Goal: Task Accomplishment & Management: Manage account settings

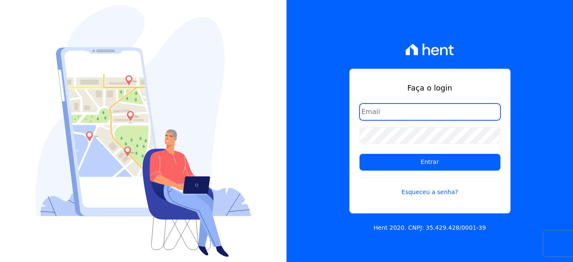
click at [385, 108] on input "email" at bounding box center [430, 112] width 141 height 17
type input "[EMAIL_ADDRESS][DOMAIN_NAME]"
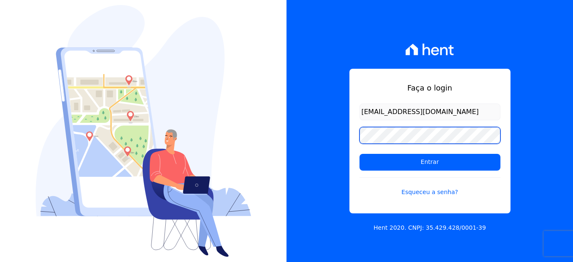
click at [360, 154] on input "Entrar" at bounding box center [430, 162] width 141 height 17
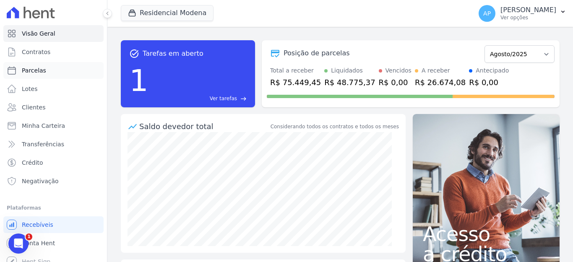
click at [27, 68] on span "Parcelas" at bounding box center [34, 70] width 24 height 8
select select
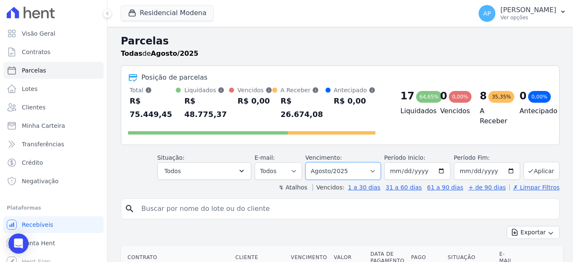
click at [358, 162] on select "[GEOGRAPHIC_DATA] por período ──────── Todos os meses Janeiro/2022 Fevereiro/20…" at bounding box center [343, 171] width 76 height 18
select select "09/2025"
click at [310, 162] on select "[GEOGRAPHIC_DATA] por período ──────── Todos os meses Janeiro/2022 Fevereiro/20…" at bounding box center [343, 171] width 76 height 18
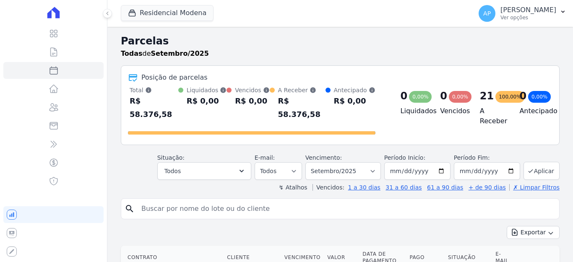
select select
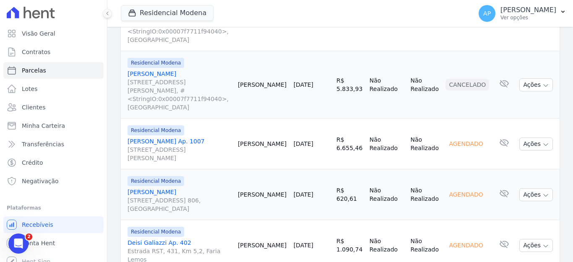
scroll to position [1133, 0]
click at [172, 187] on link "Rafael Felippe Pereira Rua Visconde de São Gabriel, 274, ap. 806, Cidade Alta" at bounding box center [180, 199] width 104 height 25
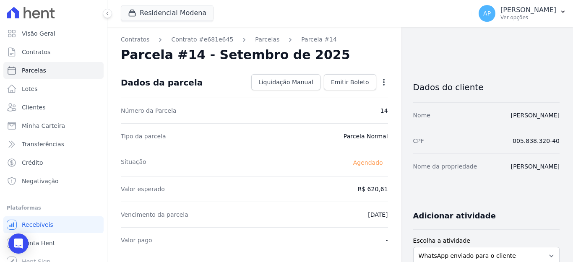
click at [380, 83] on icon "button" at bounding box center [384, 82] width 8 height 8
click at [322, 93] on link "Alterar" at bounding box center [348, 93] width 74 height 15
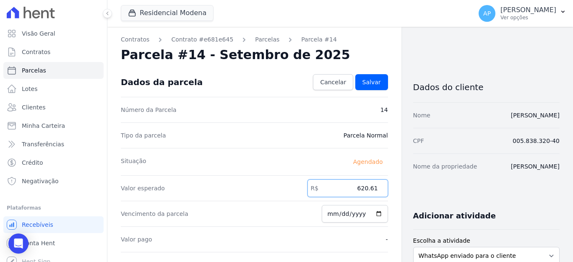
drag, startPoint x: 355, startPoint y: 188, endPoint x: 379, endPoint y: 186, distance: 24.4
click at [379, 186] on input "620.61" at bounding box center [348, 189] width 81 height 18
type input "1006.60"
click at [374, 83] on span "Salvar" at bounding box center [372, 82] width 18 height 8
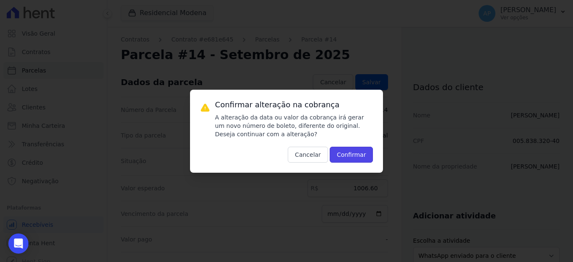
click at [347, 151] on button "Confirmar" at bounding box center [352, 155] width 44 height 16
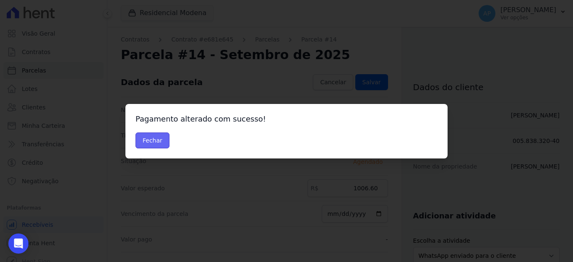
click at [158, 141] on button "Fechar" at bounding box center [153, 141] width 34 height 16
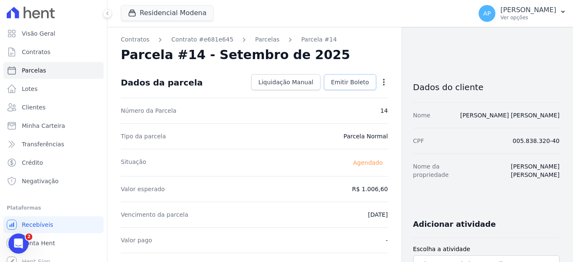
click at [339, 83] on span "Emitir Boleto" at bounding box center [350, 82] width 38 height 8
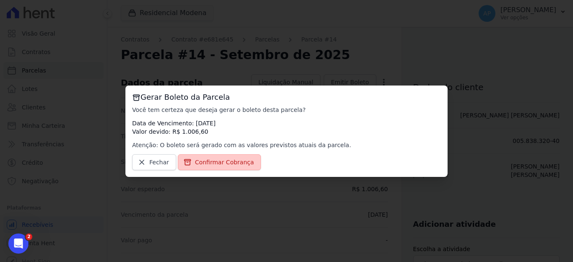
click at [238, 161] on span "Confirmar Cobrança" at bounding box center [224, 162] width 59 height 8
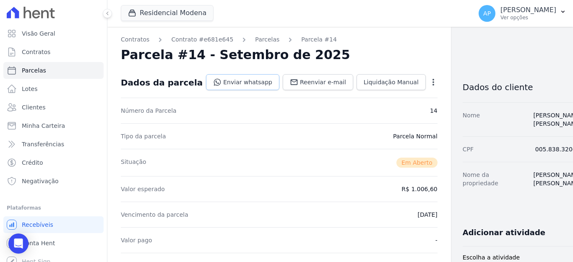
click at [230, 80] on link "Enviar whatsapp" at bounding box center [242, 82] width 73 height 16
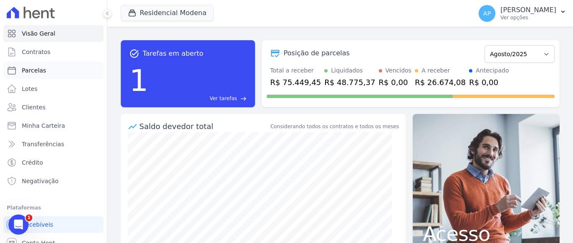
click at [33, 68] on span "Parcelas" at bounding box center [34, 70] width 24 height 8
select select
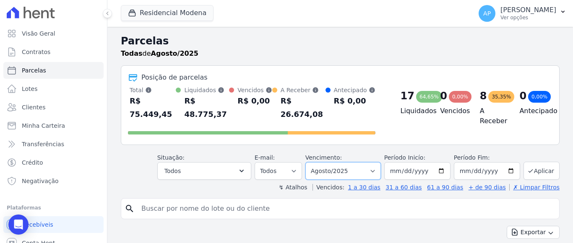
drag, startPoint x: 372, startPoint y: 160, endPoint x: 365, endPoint y: 153, distance: 9.8
click at [372, 162] on select "Filtrar por período ──────── Todos os meses Janeiro/2022 Fevereiro/2022 Março/2…" at bounding box center [343, 171] width 76 height 18
select select "09/2025"
click at [310, 162] on select "Filtrar por período ──────── Todos os meses Janeiro/2022 Fevereiro/2022 Março/2…" at bounding box center [343, 171] width 76 height 18
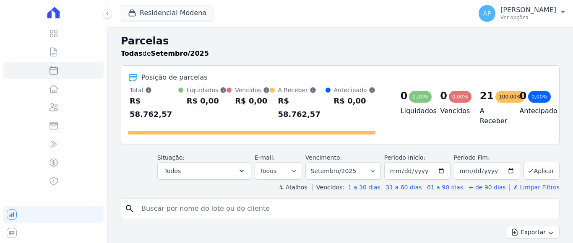
select select
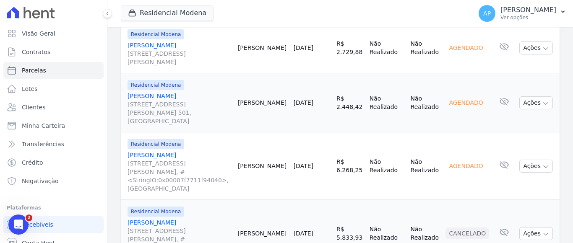
scroll to position [1007, 0]
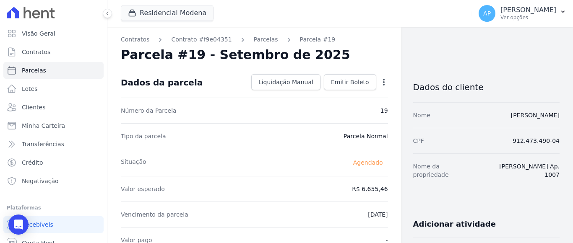
click at [380, 83] on icon "button" at bounding box center [384, 82] width 8 height 8
click at [331, 92] on link "Alterar" at bounding box center [348, 93] width 74 height 15
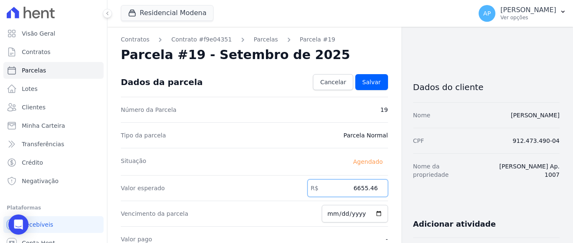
drag, startPoint x: 352, startPoint y: 188, endPoint x: 376, endPoint y: 188, distance: 23.9
click at [376, 188] on input "6655.46" at bounding box center [348, 189] width 81 height 18
type input "6731.75"
click at [372, 82] on span "Salvar" at bounding box center [372, 82] width 18 height 8
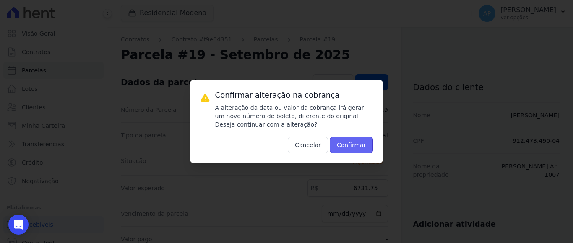
click at [354, 145] on button "Confirmar" at bounding box center [352, 145] width 44 height 16
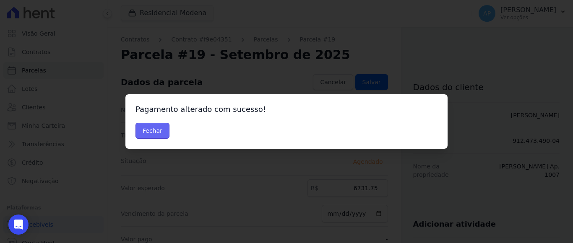
click at [147, 130] on button "Fechar" at bounding box center [153, 131] width 34 height 16
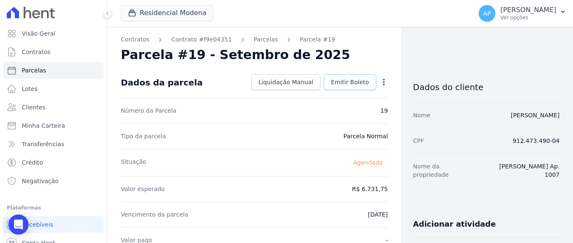
click at [349, 83] on span "Emitir Boleto" at bounding box center [350, 82] width 38 height 8
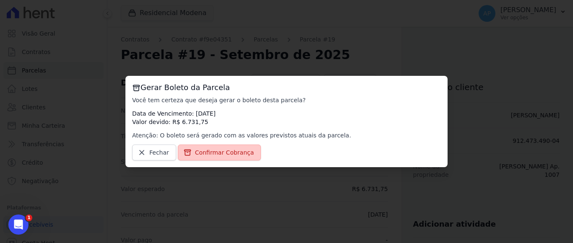
click at [222, 151] on span "Confirmar Cobrança" at bounding box center [224, 153] width 59 height 8
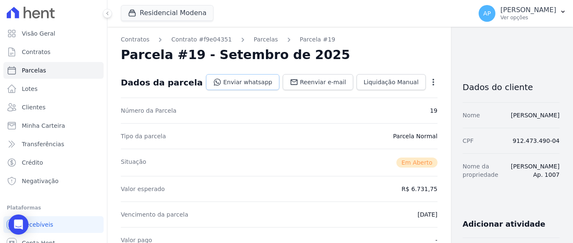
click at [240, 82] on link "Enviar whatsapp" at bounding box center [242, 82] width 73 height 16
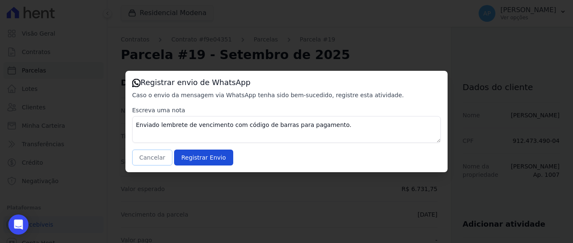
click at [162, 157] on button "Cancelar" at bounding box center [152, 158] width 40 height 16
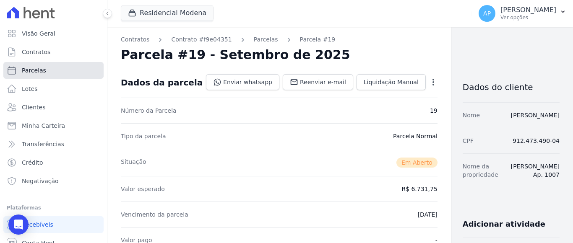
click at [46, 69] on link "Parcelas" at bounding box center [53, 70] width 100 height 17
select select
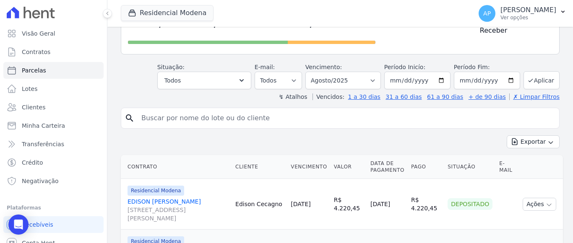
scroll to position [42, 0]
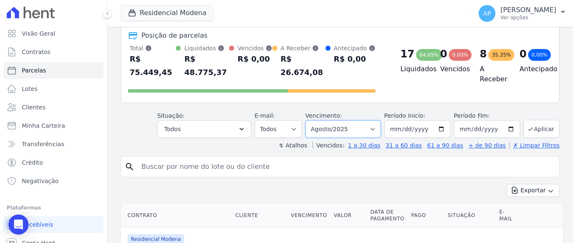
click at [374, 120] on select "[GEOGRAPHIC_DATA] por período ──────── Todos os meses Janeiro/2022 Fevereiro/20…" at bounding box center [343, 129] width 76 height 18
select select "09/2025"
click at [310, 120] on select "[GEOGRAPHIC_DATA] por período ──────── Todos os meses Janeiro/2022 Fevereiro/20…" at bounding box center [343, 129] width 76 height 18
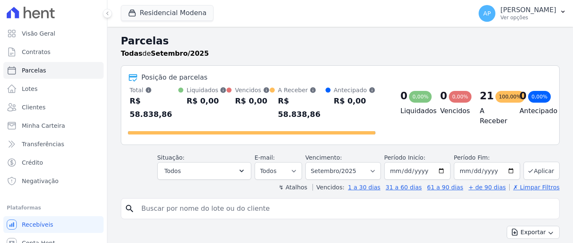
select select
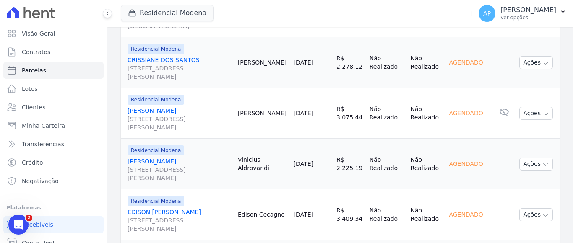
scroll to position [355, 0]
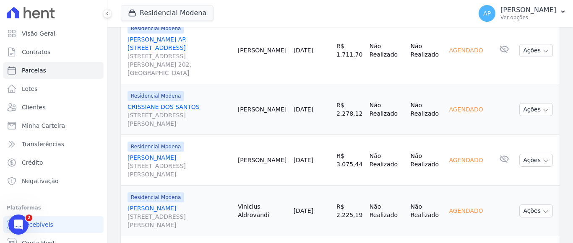
click at [155, 204] on link "VINICIUS TITTON Rua Bortolo Accorsi, 218, São Roque" at bounding box center [180, 216] width 104 height 25
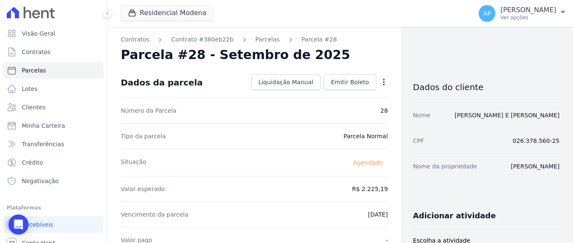
click at [383, 85] on icon "button" at bounding box center [384, 82] width 2 height 7
click at [323, 96] on link "Alterar" at bounding box center [348, 93] width 74 height 15
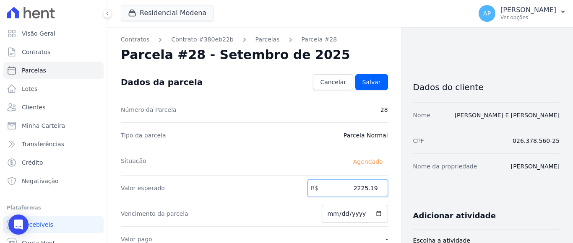
drag, startPoint x: 352, startPoint y: 189, endPoint x: 379, endPoint y: 189, distance: 27.3
click at [379, 189] on input "2225.19" at bounding box center [348, 189] width 81 height 18
type input "2288.60"
click at [370, 81] on span "Salvar" at bounding box center [372, 82] width 18 height 8
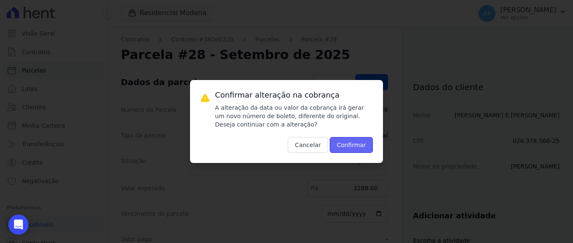
click at [344, 143] on button "Confirmar" at bounding box center [352, 145] width 44 height 16
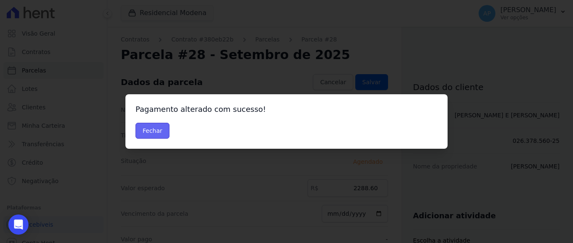
click at [151, 131] on button "Fechar" at bounding box center [153, 131] width 34 height 16
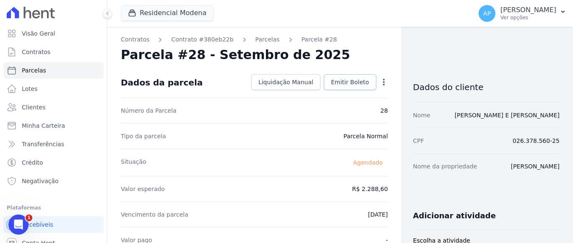
click at [355, 83] on span "Emitir Boleto" at bounding box center [350, 82] width 38 height 8
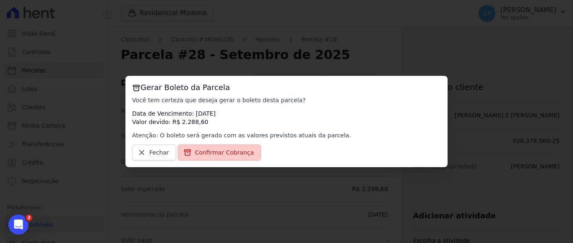
click at [224, 151] on span "Confirmar Cobrança" at bounding box center [224, 153] width 59 height 8
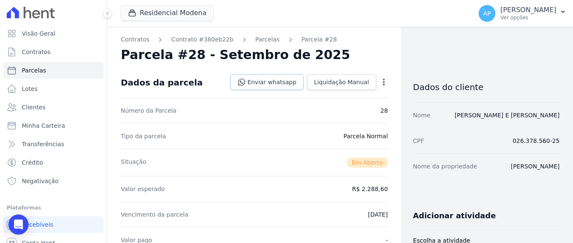
click at [259, 80] on link "Enviar whatsapp" at bounding box center [266, 82] width 73 height 16
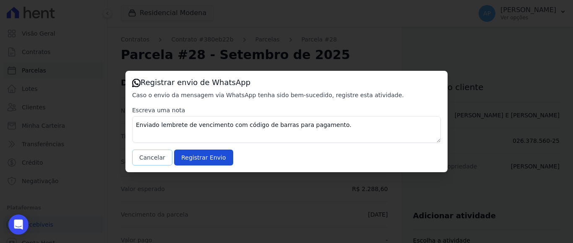
drag, startPoint x: 157, startPoint y: 159, endPoint x: 157, endPoint y: 153, distance: 5.5
click at [157, 158] on button "Cancelar" at bounding box center [152, 158] width 40 height 16
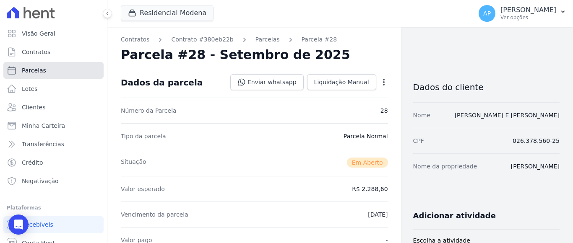
click at [31, 69] on span "Parcelas" at bounding box center [34, 70] width 24 height 8
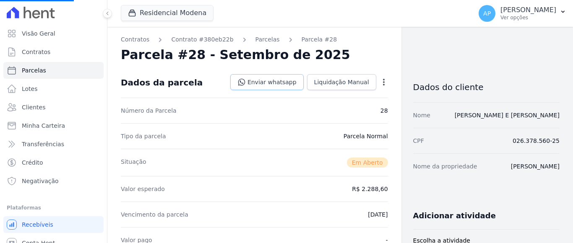
select select
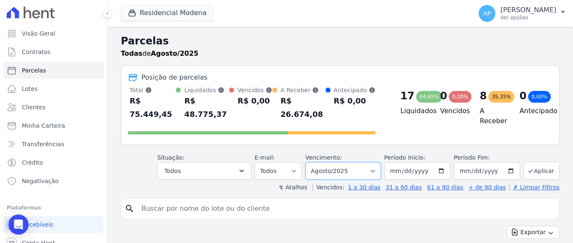
click at [357, 162] on select "[GEOGRAPHIC_DATA] por período ──────── Todos os meses Janeiro/2022 Fevereiro/20…" at bounding box center [343, 171] width 76 height 18
select select "09/2025"
click at [310, 162] on select "Filtrar por período ──────── Todos os meses Janeiro/2022 Fevereiro/2022 Março/2…" at bounding box center [343, 171] width 76 height 18
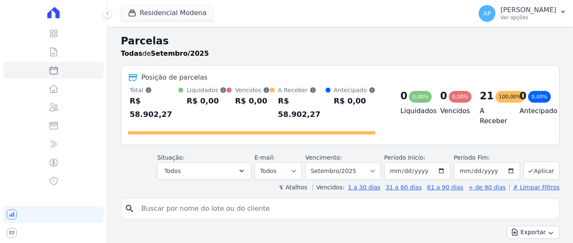
select select
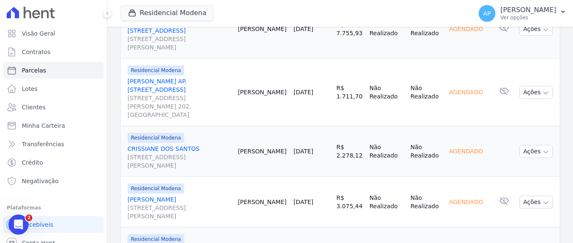
scroll to position [271, 0]
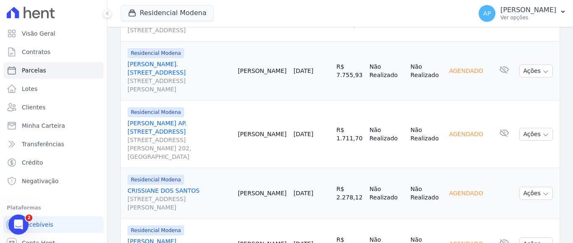
click at [178, 175] on span "Residencial Modena" at bounding box center [156, 180] width 57 height 10
click at [166, 187] on link "CRISSIANE DOS SANTOS Rua Ozório Bettoni, 651, Santa Marta" at bounding box center [180, 199] width 104 height 25
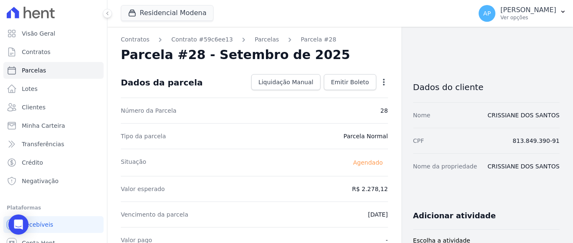
click at [380, 82] on icon "button" at bounding box center [384, 82] width 8 height 8
click at [325, 93] on link "Alterar" at bounding box center [348, 93] width 74 height 15
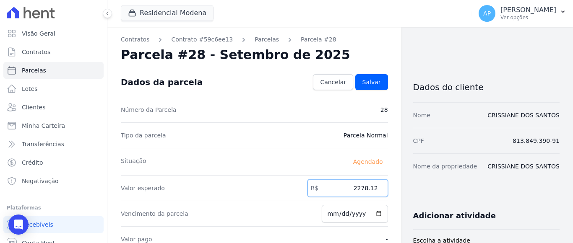
drag, startPoint x: 354, startPoint y: 189, endPoint x: 387, endPoint y: 187, distance: 33.2
type input "2288.85"
click at [365, 83] on span "Salvar" at bounding box center [372, 82] width 18 height 8
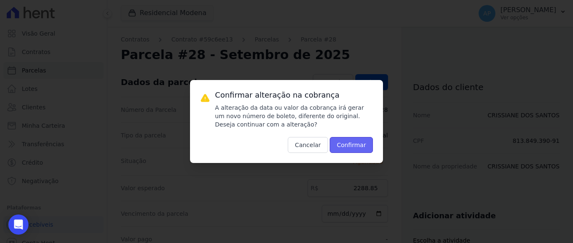
click at [345, 143] on button "Confirmar" at bounding box center [352, 145] width 44 height 16
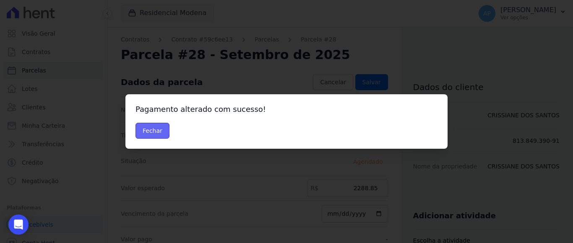
click at [151, 129] on button "Fechar" at bounding box center [153, 131] width 34 height 16
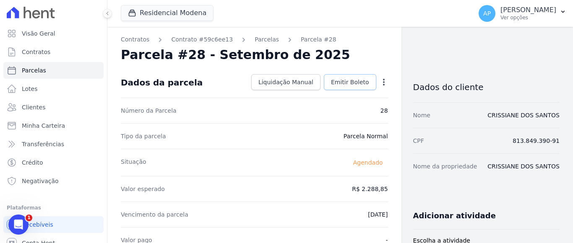
click at [342, 84] on span "Emitir Boleto" at bounding box center [350, 82] width 38 height 8
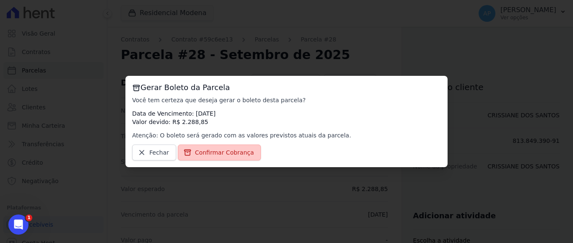
click at [211, 149] on span "Confirmar Cobrança" at bounding box center [224, 153] width 59 height 8
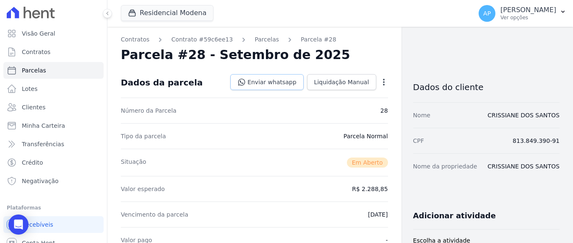
click at [270, 80] on link "Enviar whatsapp" at bounding box center [266, 82] width 73 height 16
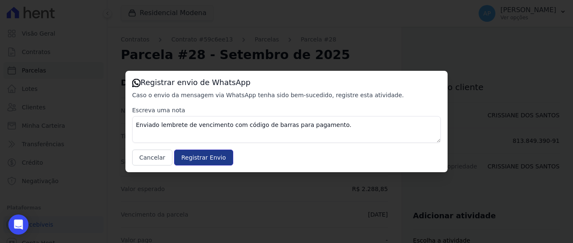
click at [189, 161] on input "Registrar Envio" at bounding box center [203, 158] width 59 height 16
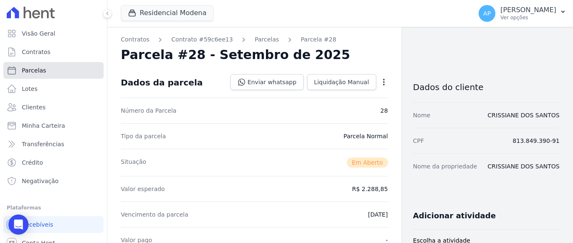
click at [49, 71] on link "Parcelas" at bounding box center [53, 70] width 100 height 17
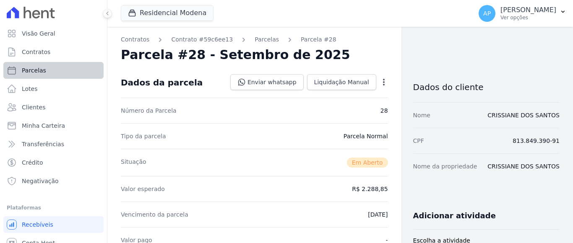
select select
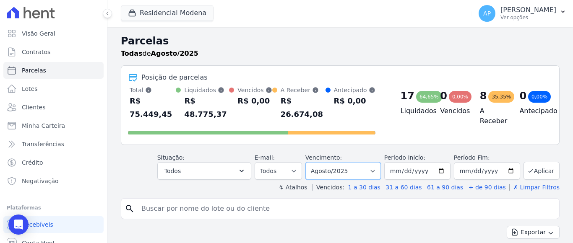
click at [355, 163] on select "Filtrar por período ──────── Todos os meses Janeiro/2022 Fevereiro/2022 Março/2…" at bounding box center [343, 171] width 76 height 18
select select "09/2025"
click at [310, 162] on select "Filtrar por período ──────── Todos os meses Janeiro/2022 Fevereiro/2022 Março/2…" at bounding box center [343, 171] width 76 height 18
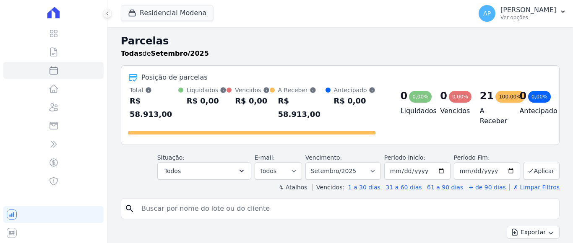
select select
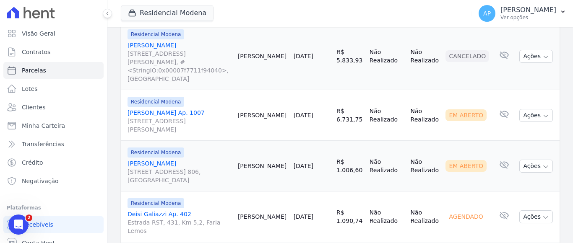
scroll to position [1175, 0]
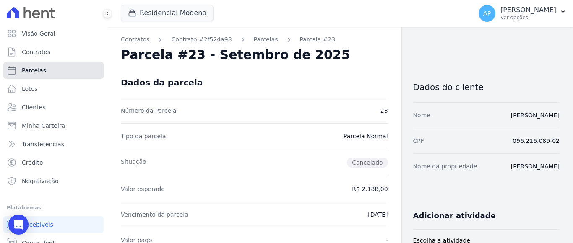
click at [38, 71] on span "Parcelas" at bounding box center [34, 70] width 24 height 8
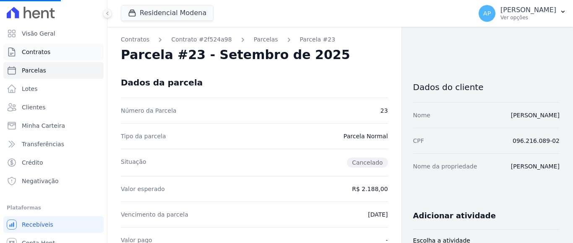
select select
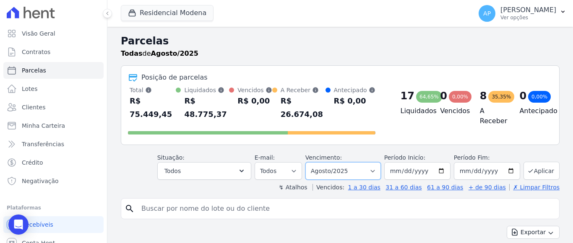
drag, startPoint x: 357, startPoint y: 159, endPoint x: 355, endPoint y: 153, distance: 6.9
click at [357, 162] on select "Filtrar por período ──────── Todos os meses Janeiro/2022 Fevereiro/2022 Março/2…" at bounding box center [343, 171] width 76 height 18
select select "09/2025"
click at [310, 162] on select "[GEOGRAPHIC_DATA] por período ──────── Todos os meses Janeiro/2022 Fevereiro/20…" at bounding box center [343, 171] width 76 height 18
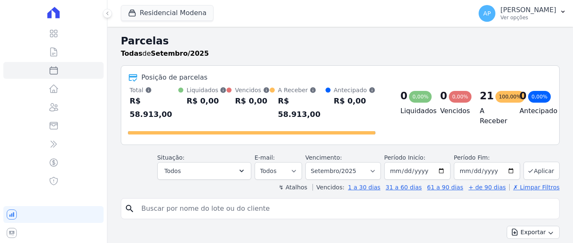
select select
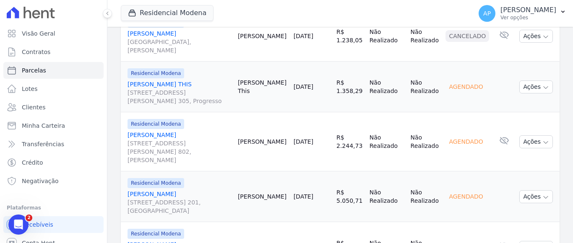
scroll to position [797, 0]
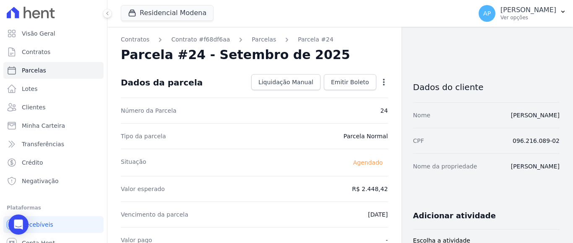
click at [383, 82] on icon "button" at bounding box center [384, 82] width 2 height 7
click at [323, 93] on link "Alterar" at bounding box center [348, 93] width 74 height 15
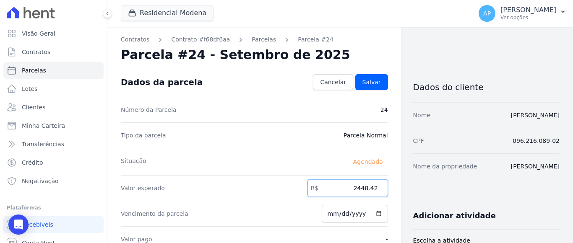
drag, startPoint x: 354, startPoint y: 186, endPoint x: 373, endPoint y: 187, distance: 18.9
click at [373, 187] on input "2448.42" at bounding box center [348, 189] width 81 height 18
type input "2458.80"
click at [363, 80] on span "Salvar" at bounding box center [372, 82] width 18 height 8
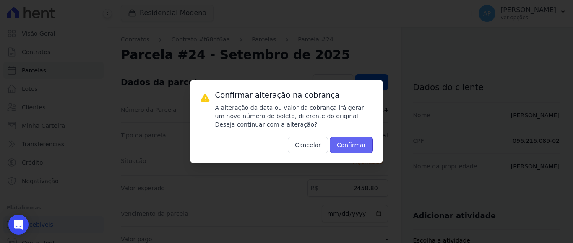
click at [340, 143] on button "Confirmar" at bounding box center [352, 145] width 44 height 16
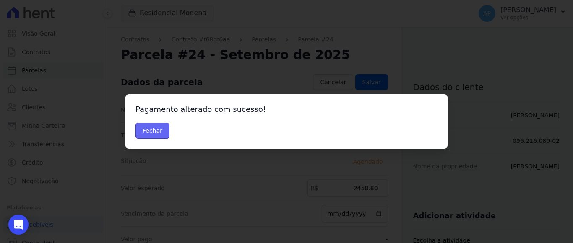
click at [150, 130] on button "Fechar" at bounding box center [153, 131] width 34 height 16
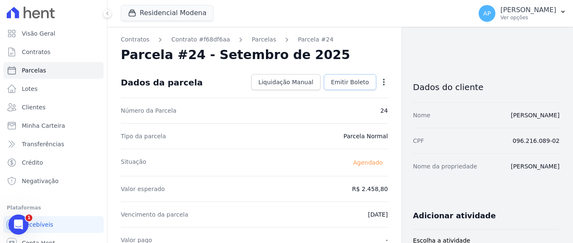
click at [360, 83] on span "Emitir Boleto" at bounding box center [350, 82] width 38 height 8
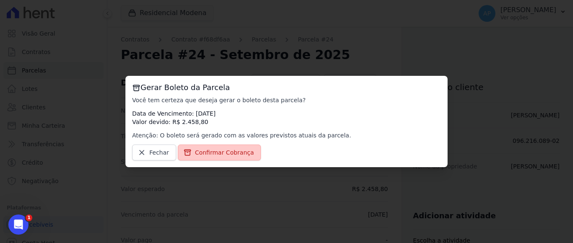
click at [223, 150] on span "Confirmar Cobrança" at bounding box center [224, 153] width 59 height 8
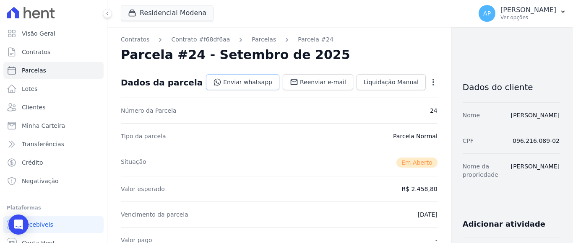
click at [240, 82] on link "Enviar whatsapp" at bounding box center [242, 82] width 73 height 16
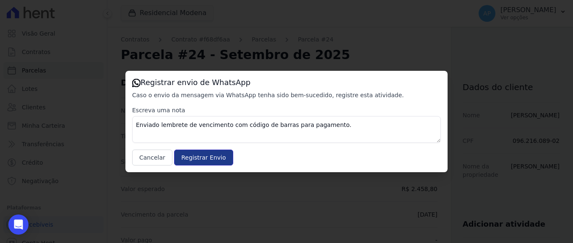
click at [196, 159] on input "Registrar Envio" at bounding box center [203, 158] width 59 height 16
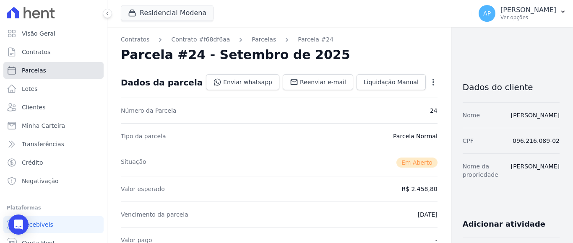
click at [40, 69] on span "Parcelas" at bounding box center [34, 70] width 24 height 8
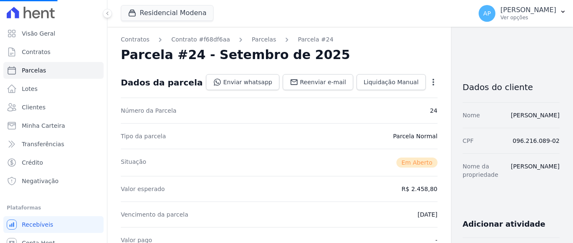
select select
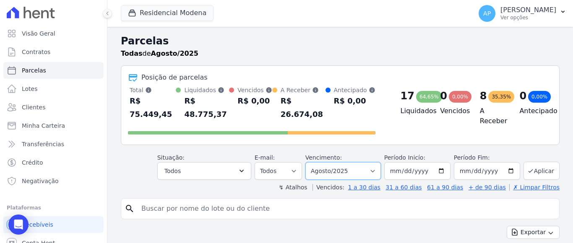
click at [370, 162] on select "Filtrar por período ──────── Todos os meses Janeiro/2022 Fevereiro/2022 Março/2…" at bounding box center [343, 171] width 76 height 18
select select "09/2025"
click at [310, 162] on select "[GEOGRAPHIC_DATA] por período ──────── Todos os meses Janeiro/2022 Fevereiro/20…" at bounding box center [343, 171] width 76 height 18
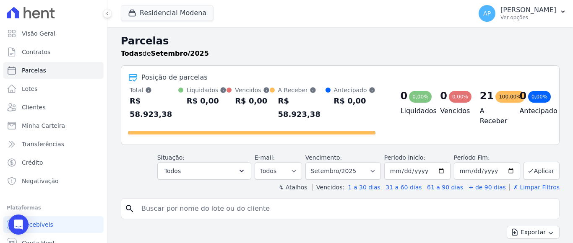
select select
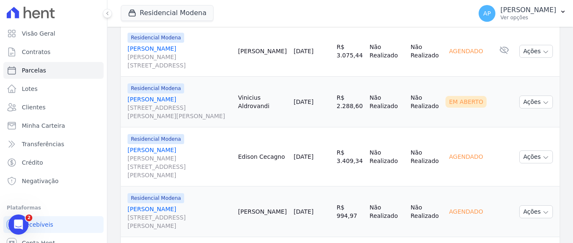
scroll to position [462, 0]
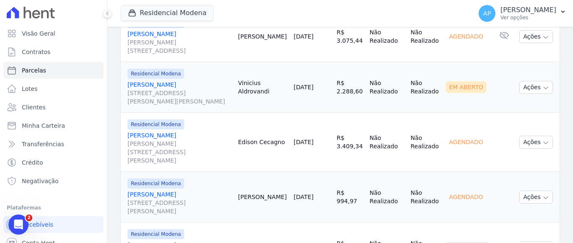
click at [157, 190] on link "[PERSON_NAME] [STREET_ADDRESS][PERSON_NAME]" at bounding box center [180, 202] width 104 height 25
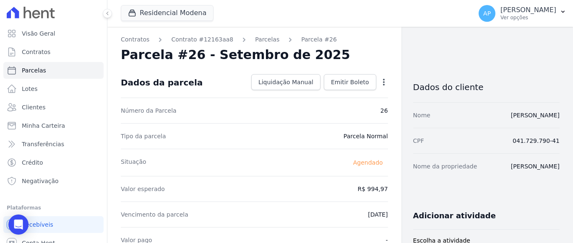
click at [380, 81] on icon "button" at bounding box center [384, 82] width 8 height 8
click at [328, 91] on link "Alterar" at bounding box center [348, 93] width 74 height 15
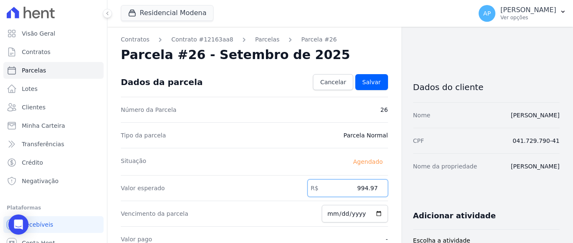
drag, startPoint x: 356, startPoint y: 185, endPoint x: 372, endPoint y: 186, distance: 16.0
click at [372, 186] on input "994.97" at bounding box center [348, 189] width 81 height 18
type input "993.25"
click at [368, 82] on span "Salvar" at bounding box center [372, 82] width 18 height 8
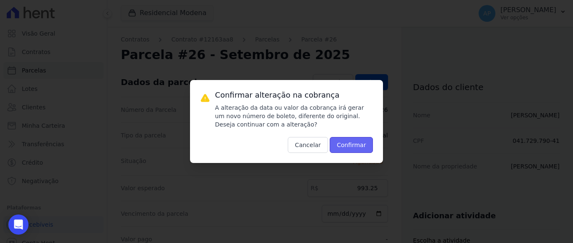
click at [363, 143] on button "Confirmar" at bounding box center [352, 145] width 44 height 16
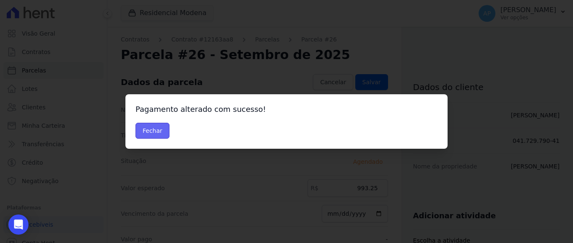
click at [151, 130] on button "Fechar" at bounding box center [153, 131] width 34 height 16
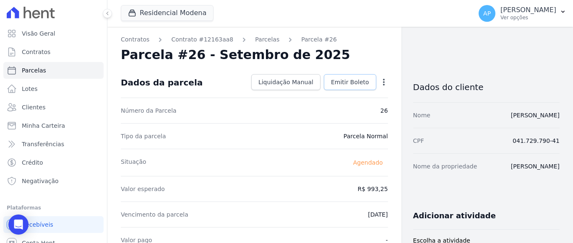
click at [353, 83] on span "Emitir Boleto" at bounding box center [350, 82] width 38 height 8
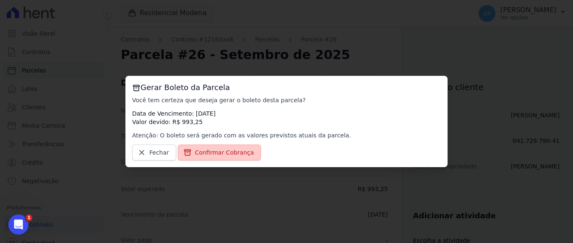
click at [229, 151] on span "Confirmar Cobrança" at bounding box center [224, 153] width 59 height 8
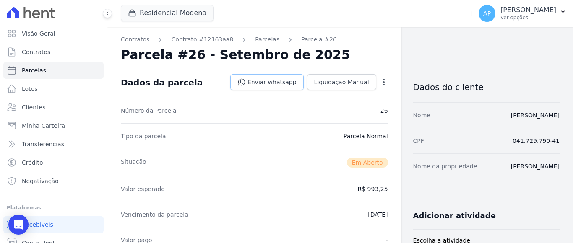
click at [274, 80] on link "Enviar whatsapp" at bounding box center [266, 82] width 73 height 16
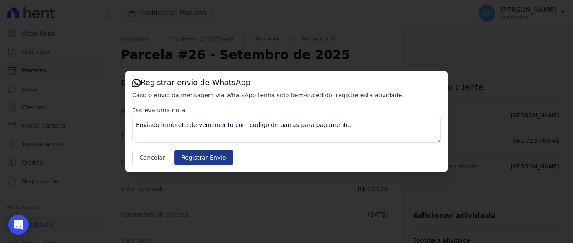
click at [183, 157] on input "Registrar Envio" at bounding box center [203, 158] width 59 height 16
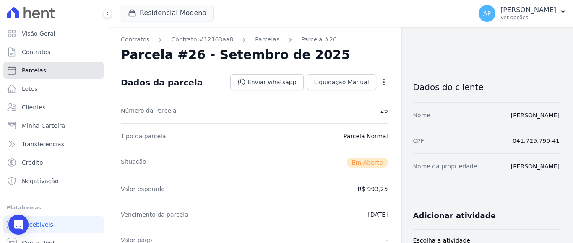
click at [70, 68] on link "Parcelas" at bounding box center [53, 70] width 100 height 17
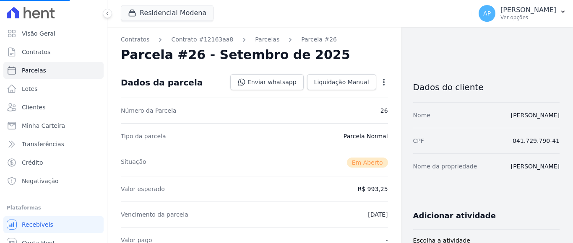
select select
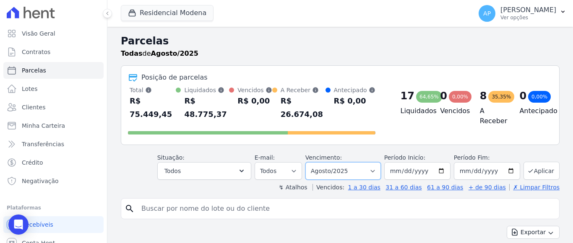
click at [357, 162] on select "Filtrar por período ──────── Todos os meses Janeiro/2022 Fevereiro/2022 Março/2…" at bounding box center [343, 171] width 76 height 18
select select "09/2025"
click at [310, 162] on select "[GEOGRAPHIC_DATA] por período ──────── Todos os meses Janeiro/2022 Fevereiro/20…" at bounding box center [343, 171] width 76 height 18
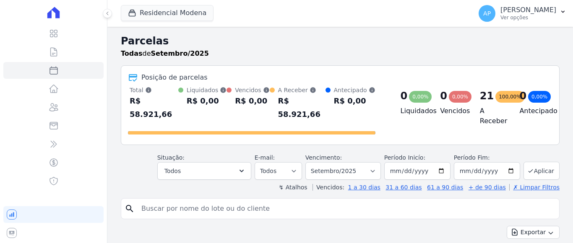
select select
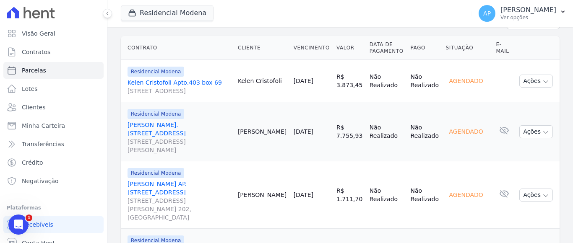
click at [165, 121] on link "[PERSON_NAME]. [STREET_ADDRESS][PERSON_NAME]" at bounding box center [180, 138] width 104 height 34
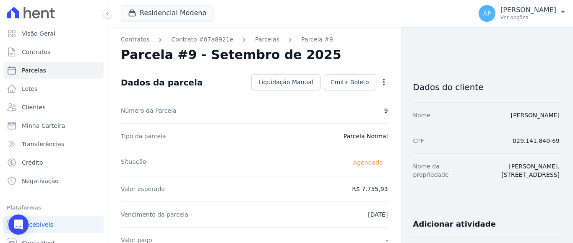
click at [380, 81] on icon "button" at bounding box center [384, 82] width 8 height 8
click at [331, 92] on link "Alterar" at bounding box center [348, 93] width 74 height 15
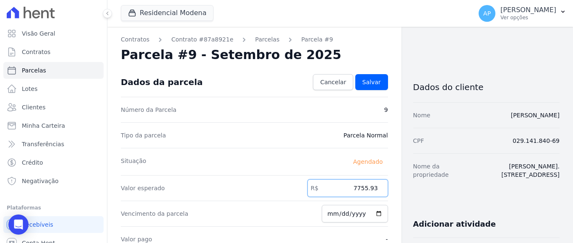
drag, startPoint x: 353, startPoint y: 189, endPoint x: 389, endPoint y: 178, distance: 37.3
type input "7938.70"
click at [359, 84] on link "Salvar" at bounding box center [371, 82] width 33 height 16
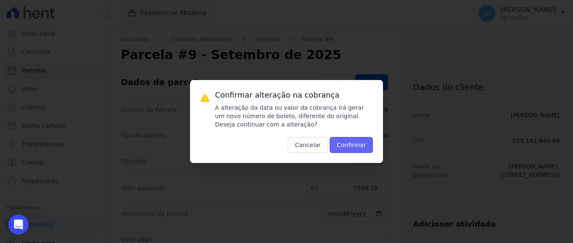
click at [351, 141] on button "Confirmar" at bounding box center [352, 145] width 44 height 16
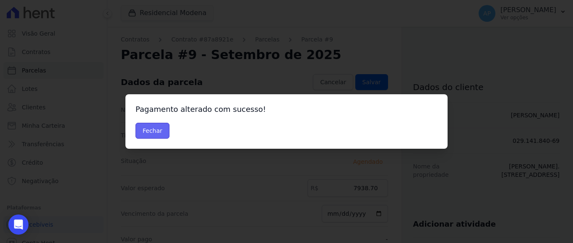
click at [162, 126] on button "Fechar" at bounding box center [153, 131] width 34 height 16
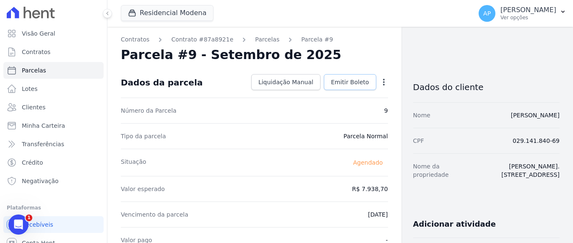
click at [359, 82] on span "Emitir Boleto" at bounding box center [350, 82] width 38 height 8
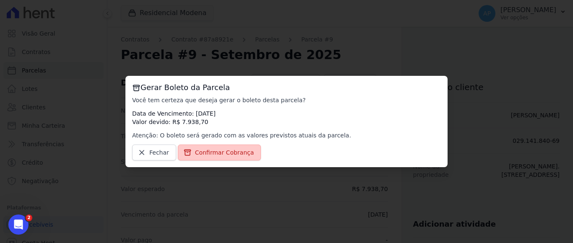
click at [232, 152] on span "Confirmar Cobrança" at bounding box center [224, 153] width 59 height 8
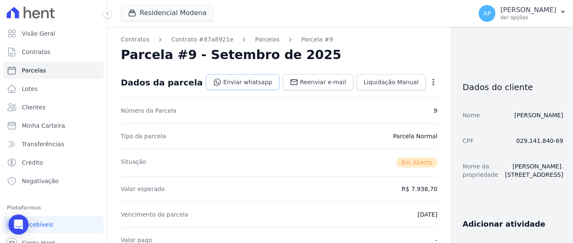
click at [243, 78] on link "Enviar whatsapp" at bounding box center [242, 82] width 73 height 16
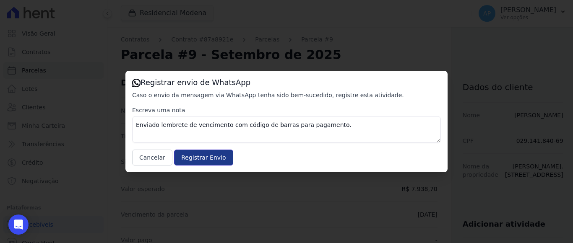
click at [189, 160] on input "Registrar Envio" at bounding box center [203, 158] width 59 height 16
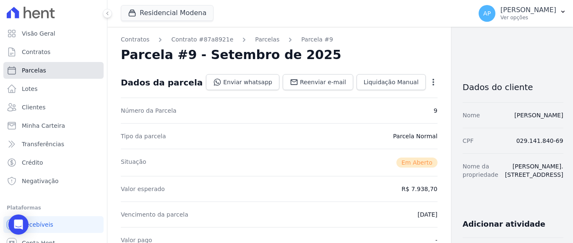
click at [42, 70] on span "Parcelas" at bounding box center [34, 70] width 24 height 8
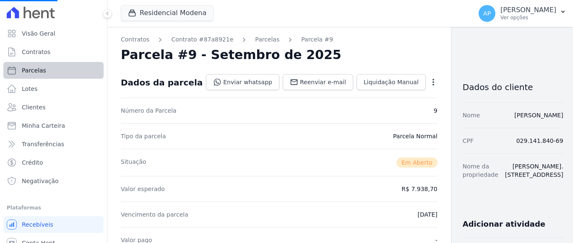
select select
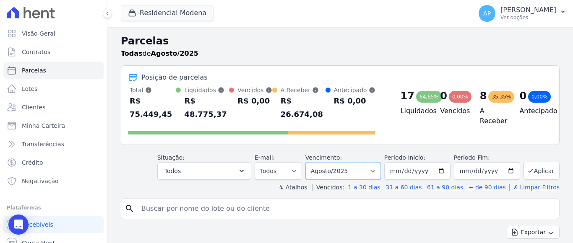
click at [346, 162] on select "Filtrar por período ──────── Todos os meses Janeiro/2022 Fevereiro/2022 Março/2…" at bounding box center [343, 171] width 76 height 18
select select "09/2025"
click at [310, 162] on select "[GEOGRAPHIC_DATA] por período ──────── Todos os meses Janeiro/2022 Fevereiro/20…" at bounding box center [343, 171] width 76 height 18
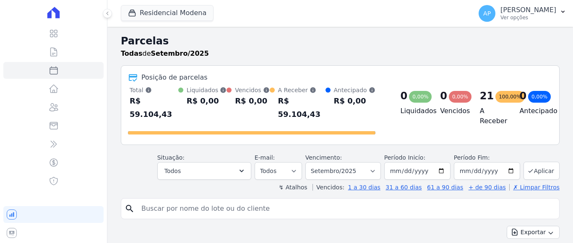
select select
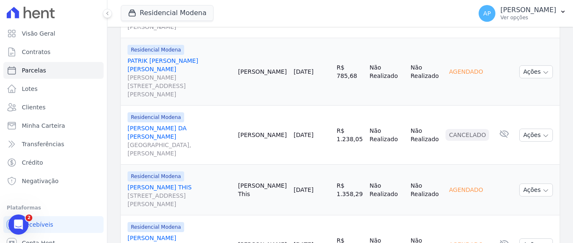
scroll to position [713, 0]
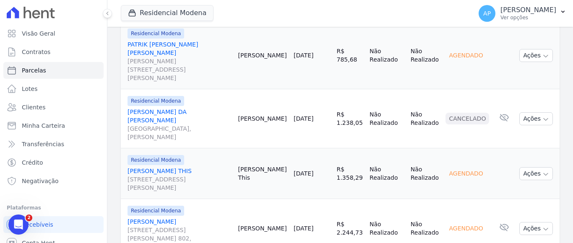
click at [172, 206] on div "Residencial Modena LUANA DEMARCHI BASSANI Rua Antônio Tonello, 35, AP. 802, Mar…" at bounding box center [180, 228] width 104 height 45
click at [163, 218] on link "LUANA DEMARCHI BASSANI Rua Antônio Tonello, 35, AP. 802, Maria Goretti" at bounding box center [180, 235] width 104 height 34
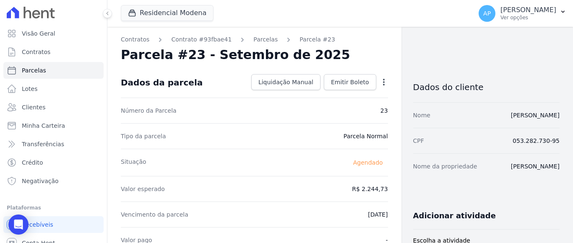
click at [380, 81] on icon "button" at bounding box center [384, 82] width 8 height 8
click at [322, 94] on link "Alterar" at bounding box center [348, 93] width 74 height 15
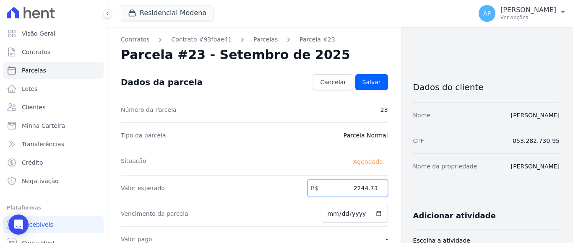
drag, startPoint x: 353, startPoint y: 188, endPoint x: 383, endPoint y: 183, distance: 30.7
click at [383, 183] on input "2244.73" at bounding box center [348, 189] width 81 height 18
type input "2258.50"
click at [369, 86] on span "Salvar" at bounding box center [372, 82] width 18 height 8
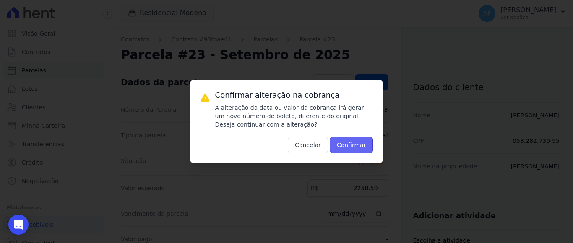
click at [346, 146] on button "Confirmar" at bounding box center [352, 145] width 44 height 16
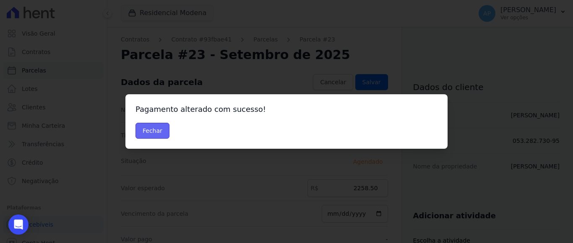
click at [154, 134] on button "Fechar" at bounding box center [153, 131] width 34 height 16
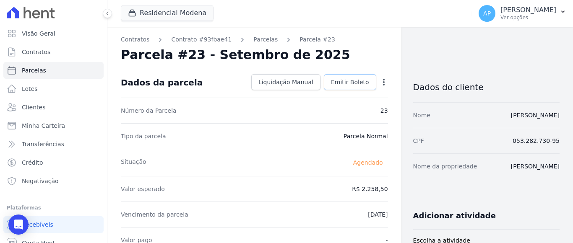
click at [334, 82] on span "Emitir Boleto" at bounding box center [350, 82] width 38 height 8
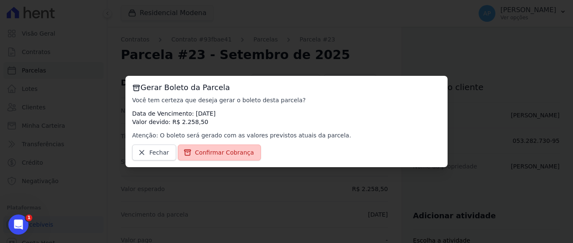
click at [215, 152] on span "Confirmar Cobrança" at bounding box center [224, 153] width 59 height 8
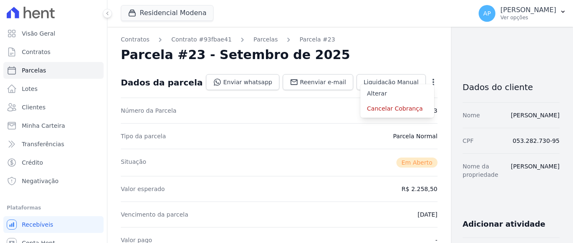
click at [218, 152] on div "Situação Em Aberto" at bounding box center [279, 162] width 317 height 27
click at [230, 85] on link "Enviar whatsapp" at bounding box center [242, 82] width 73 height 16
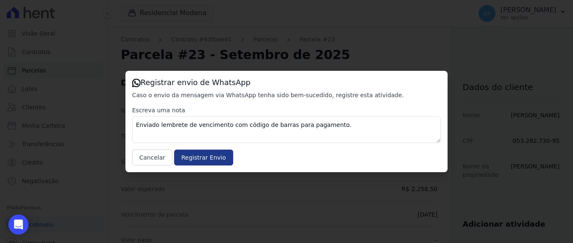
click at [197, 159] on input "Registrar Envio" at bounding box center [203, 158] width 59 height 16
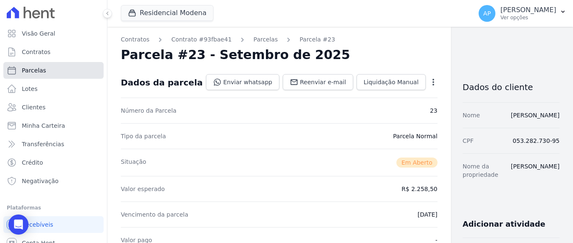
click at [40, 70] on span "Parcelas" at bounding box center [34, 70] width 24 height 8
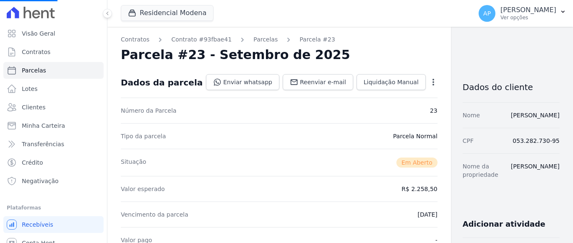
select select
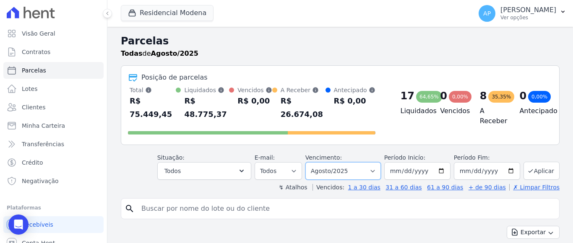
click at [363, 164] on select "Filtrar por período ──────── Todos os meses Janeiro/2022 Fevereiro/2022 Março/2…" at bounding box center [343, 171] width 76 height 18
select select "09/2025"
click at [310, 162] on select "Filtrar por período ──────── Todos os meses Janeiro/2022 Fevereiro/2022 Março/2…" at bounding box center [343, 171] width 76 height 18
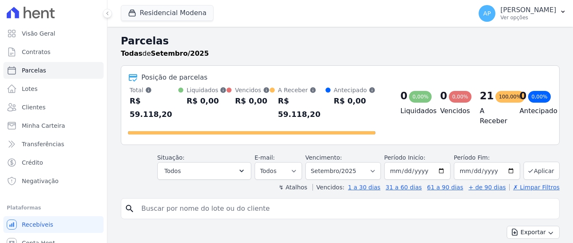
select select
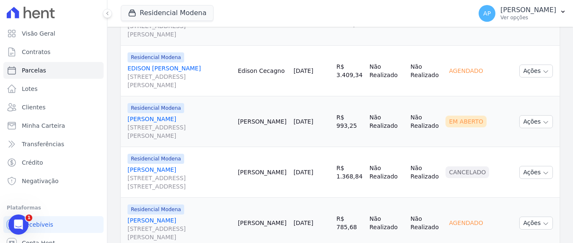
scroll to position [587, 0]
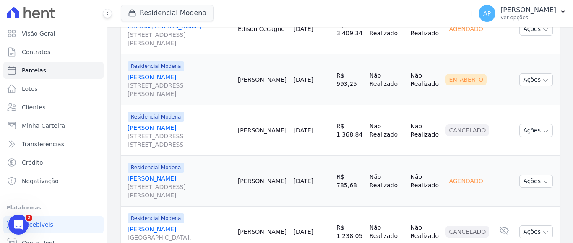
click at [176, 175] on link "[PERSON_NAME] [STREET_ADDRESS][PERSON_NAME]" at bounding box center [180, 187] width 104 height 25
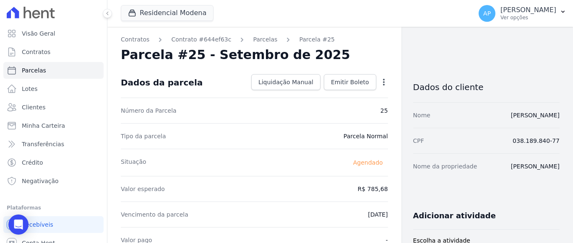
click at [380, 83] on icon "button" at bounding box center [384, 82] width 8 height 8
click at [327, 95] on link "Alterar" at bounding box center [348, 93] width 74 height 15
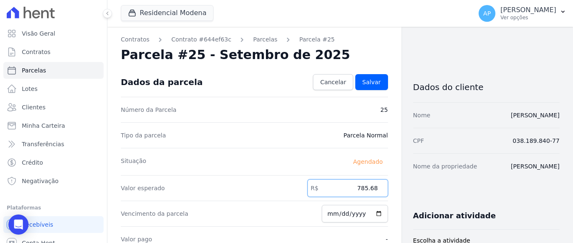
drag, startPoint x: 356, startPoint y: 188, endPoint x: 389, endPoint y: 175, distance: 34.9
click at [378, 187] on input "785.68" at bounding box center [348, 189] width 81 height 18
type input "790.50"
click at [375, 83] on span "Salvar" at bounding box center [372, 82] width 18 height 8
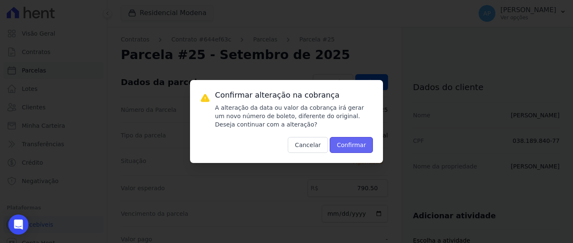
click at [343, 143] on button "Confirmar" at bounding box center [352, 145] width 44 height 16
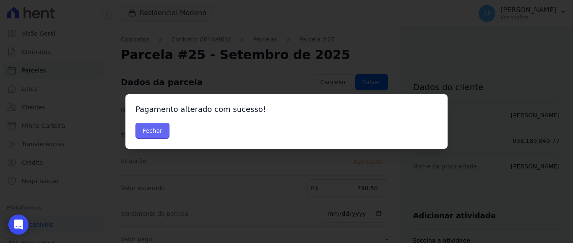
click at [155, 130] on button "Fechar" at bounding box center [153, 131] width 34 height 16
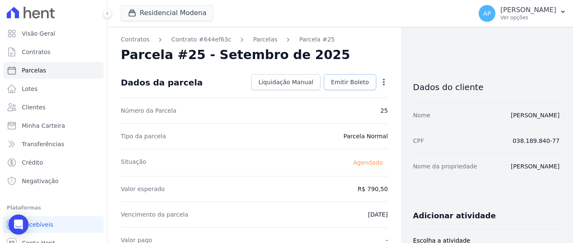
click at [346, 82] on span "Emitir Boleto" at bounding box center [350, 82] width 38 height 8
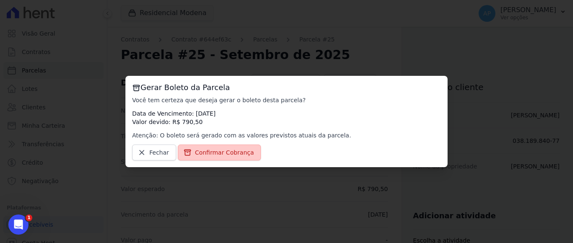
click at [231, 152] on span "Confirmar Cobrança" at bounding box center [224, 153] width 59 height 8
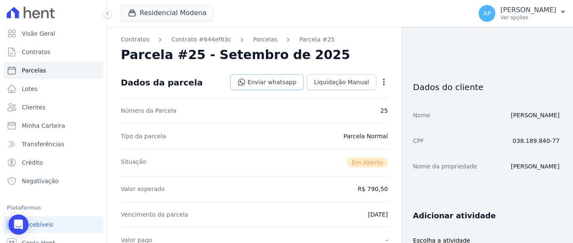
click at [278, 79] on link "Enviar whatsapp" at bounding box center [266, 82] width 73 height 16
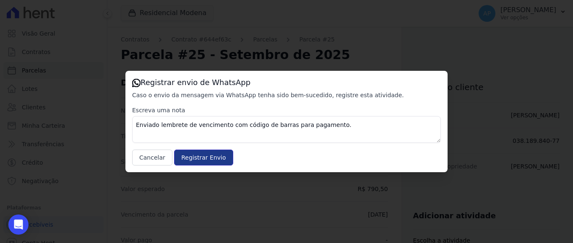
click at [195, 159] on input "Registrar Envio" at bounding box center [203, 158] width 59 height 16
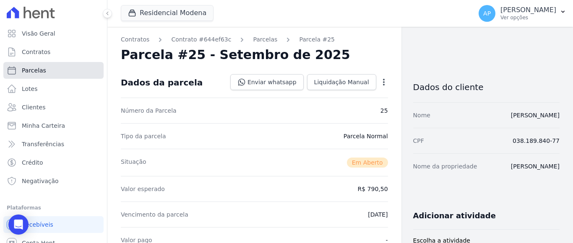
click at [42, 72] on span "Parcelas" at bounding box center [34, 70] width 24 height 8
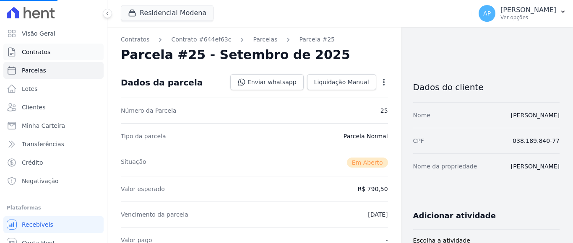
select select
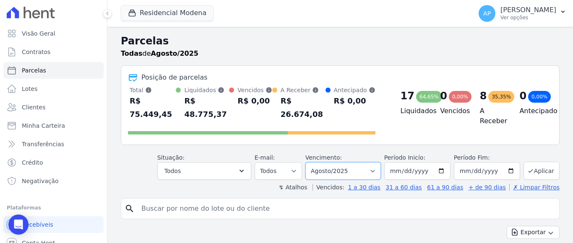
click at [352, 163] on select "[GEOGRAPHIC_DATA] por período ──────── Todos os meses Janeiro/2022 Fevereiro/20…" at bounding box center [343, 171] width 76 height 18
select select "09/2025"
click at [310, 162] on select "[GEOGRAPHIC_DATA] por período ──────── Todos os meses Janeiro/2022 Fevereiro/20…" at bounding box center [343, 171] width 76 height 18
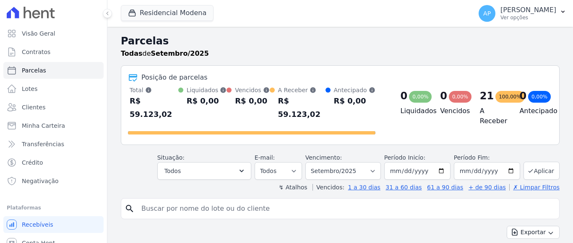
select select
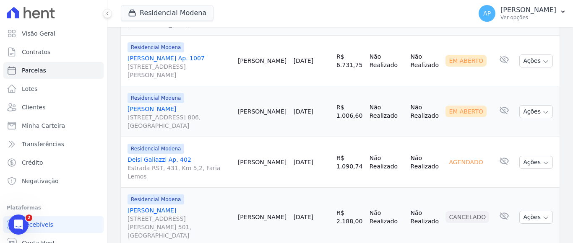
scroll to position [1217, 0]
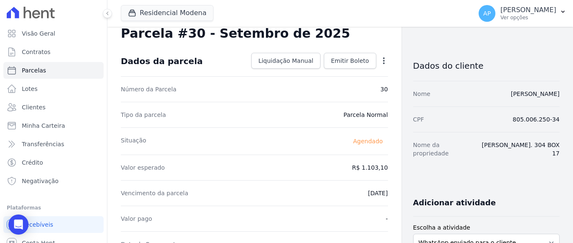
scroll to position [42, 0]
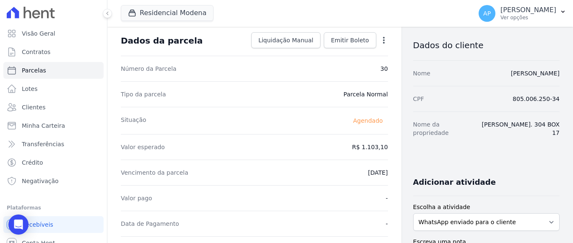
drag, startPoint x: 379, startPoint y: 41, endPoint x: 376, endPoint y: 44, distance: 4.8
click at [380, 41] on icon "button" at bounding box center [384, 40] width 8 height 8
click at [329, 51] on link "Alterar" at bounding box center [348, 51] width 74 height 15
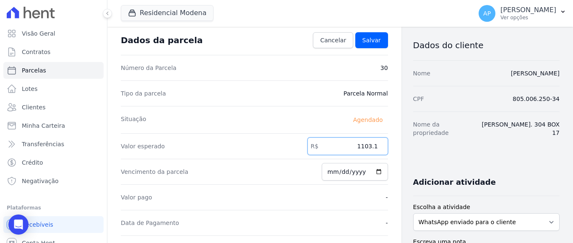
drag, startPoint x: 355, startPoint y: 144, endPoint x: 375, endPoint y: 146, distance: 20.2
click at [375, 146] on input "1103.1" at bounding box center [348, 147] width 81 height 18
type input "1149.80"
click at [370, 40] on span "Salvar" at bounding box center [372, 40] width 18 height 8
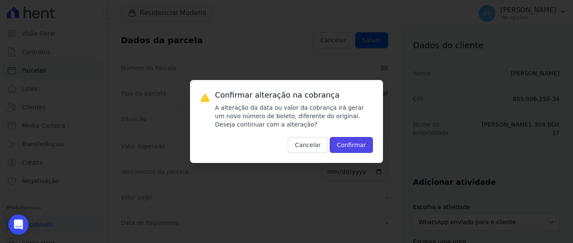
click at [343, 143] on button "Confirmar" at bounding box center [352, 145] width 44 height 16
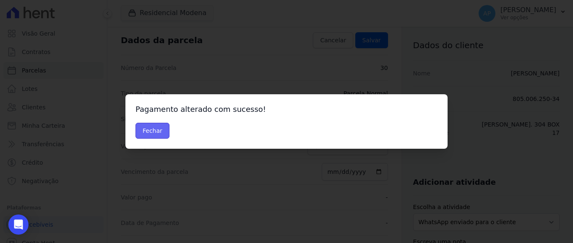
click at [154, 128] on button "Fechar" at bounding box center [153, 131] width 34 height 16
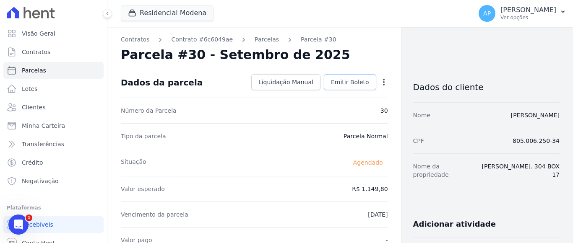
click at [348, 83] on span "Emitir Boleto" at bounding box center [350, 82] width 38 height 8
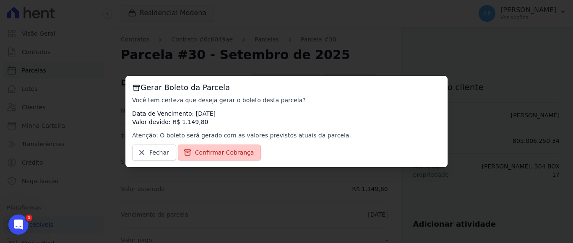
click at [222, 154] on span "Confirmar Cobrança" at bounding box center [224, 153] width 59 height 8
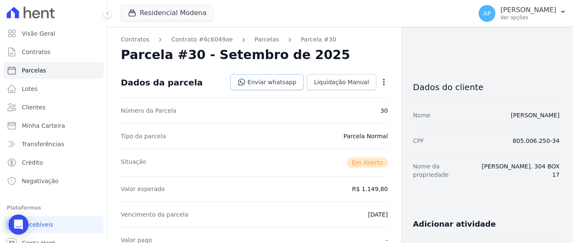
click at [282, 83] on link "Enviar whatsapp" at bounding box center [266, 82] width 73 height 16
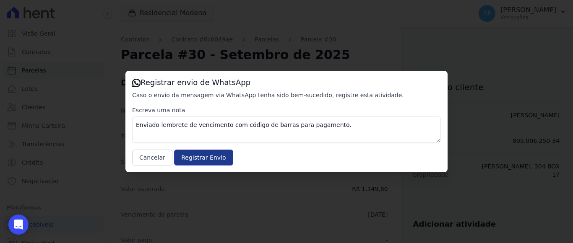
click at [206, 160] on input "Registrar Envio" at bounding box center [203, 158] width 59 height 16
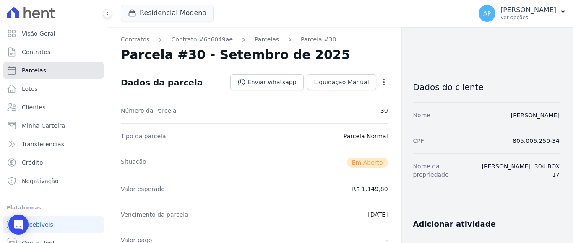
click at [40, 69] on span "Parcelas" at bounding box center [34, 70] width 24 height 8
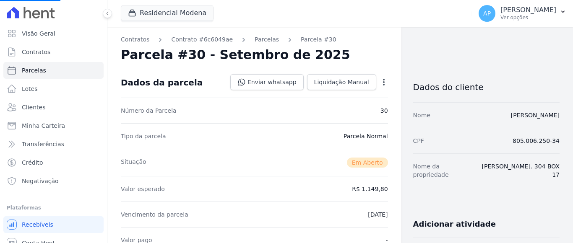
select select
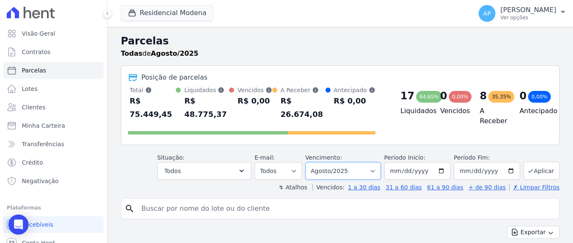
click at [358, 162] on select "[GEOGRAPHIC_DATA] por período ──────── Todos os meses Janeiro/2022 Fevereiro/20…" at bounding box center [343, 171] width 76 height 18
select select "09/2025"
click at [310, 162] on select "[GEOGRAPHIC_DATA] por período ──────── Todos os meses Janeiro/2022 Fevereiro/20…" at bounding box center [343, 171] width 76 height 18
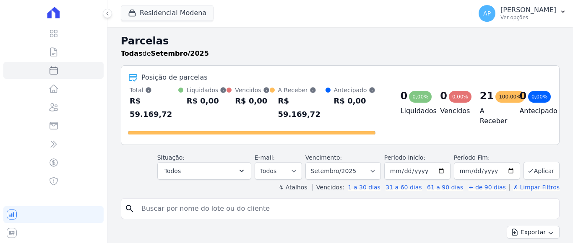
select select
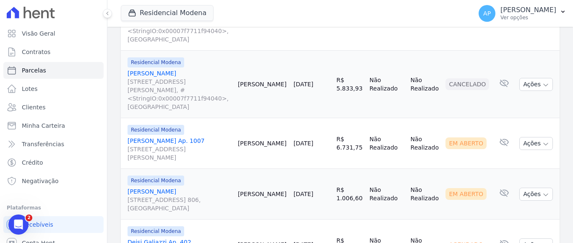
scroll to position [1133, 0]
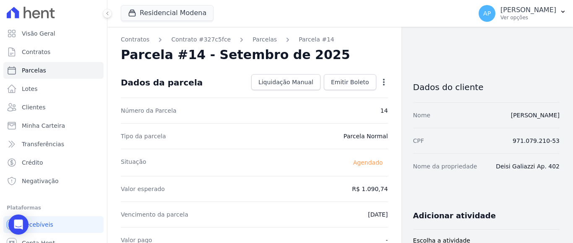
click at [380, 81] on icon "button" at bounding box center [384, 82] width 8 height 8
click at [321, 93] on link "Alterar" at bounding box center [348, 93] width 74 height 15
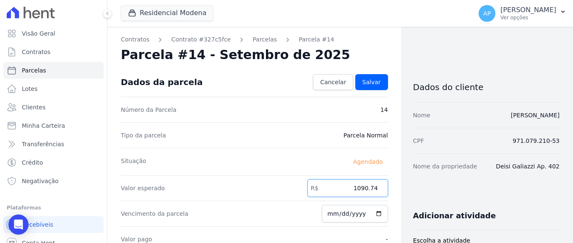
drag, startPoint x: 352, startPoint y: 187, endPoint x: 380, endPoint y: 186, distance: 28.5
click at [380, 186] on input "1090.74" at bounding box center [348, 189] width 81 height 18
type input "1087.90"
click at [371, 77] on link "Salvar" at bounding box center [371, 82] width 33 height 16
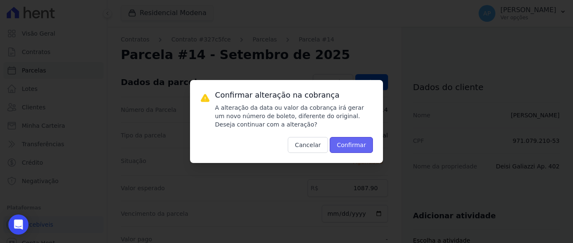
click at [351, 142] on button "Confirmar" at bounding box center [352, 145] width 44 height 16
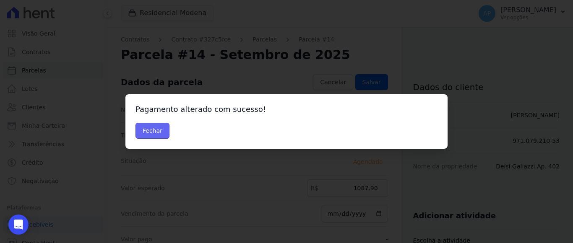
click at [158, 130] on button "Fechar" at bounding box center [153, 131] width 34 height 16
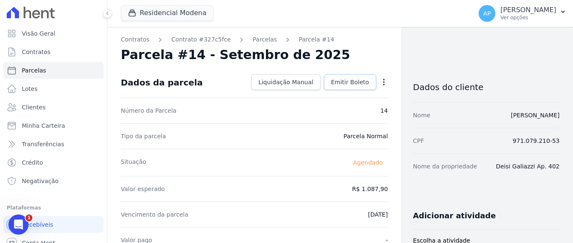
click at [335, 78] on span "Emitir Boleto" at bounding box center [350, 82] width 38 height 8
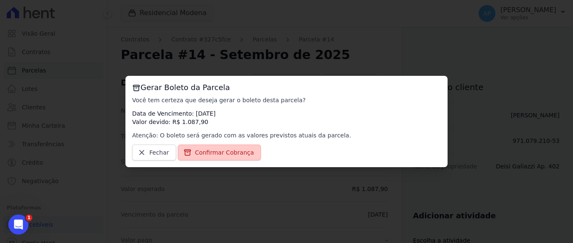
click at [216, 154] on span "Confirmar Cobrança" at bounding box center [224, 153] width 59 height 8
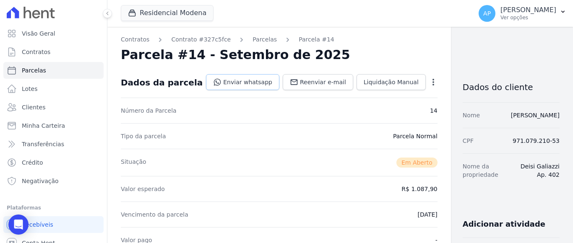
click at [236, 82] on link "Enviar whatsapp" at bounding box center [242, 82] width 73 height 16
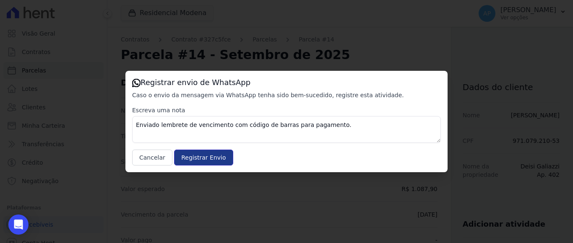
click at [201, 160] on input "Registrar Envio" at bounding box center [203, 158] width 59 height 16
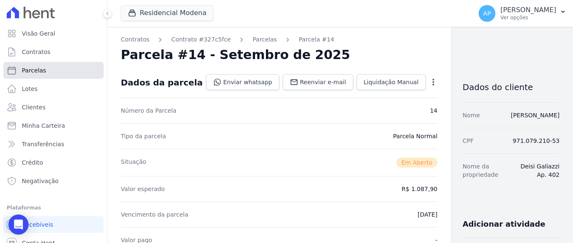
click at [33, 69] on span "Parcelas" at bounding box center [34, 70] width 24 height 8
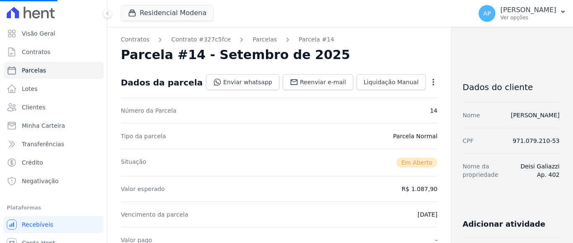
select select
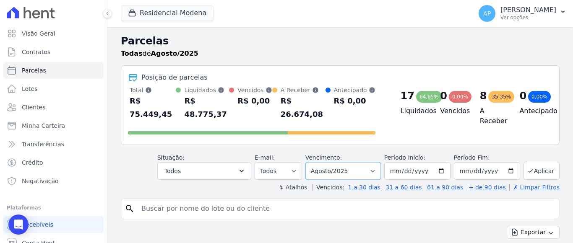
click at [353, 162] on select "[GEOGRAPHIC_DATA] por período ──────── Todos os meses Janeiro/2022 Fevereiro/20…" at bounding box center [343, 171] width 76 height 18
select select "09/2025"
click at [310, 162] on select "[GEOGRAPHIC_DATA] por período ──────── Todos os meses Janeiro/2022 Fevereiro/20…" at bounding box center [343, 171] width 76 height 18
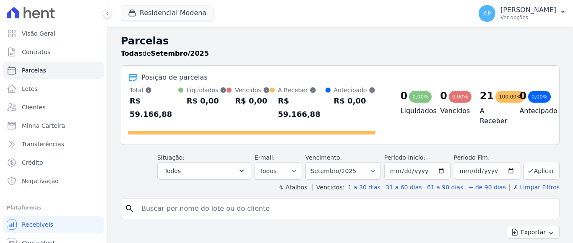
select select
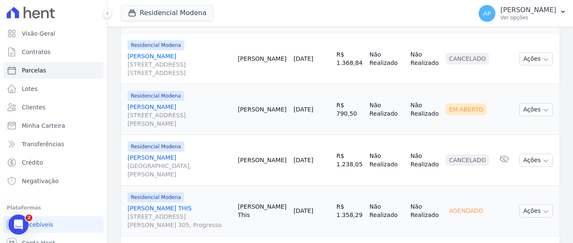
scroll to position [671, 0]
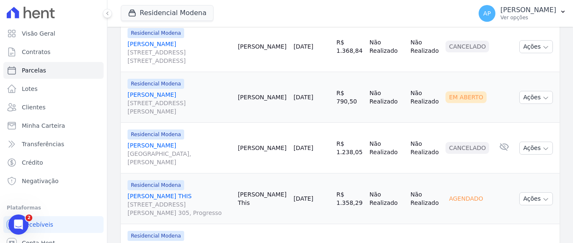
click at [165, 192] on link "CHARLES JONATAN THIS Rua Fiorelo Bertuol, 571, Ap. 305, Progresso" at bounding box center [180, 204] width 104 height 25
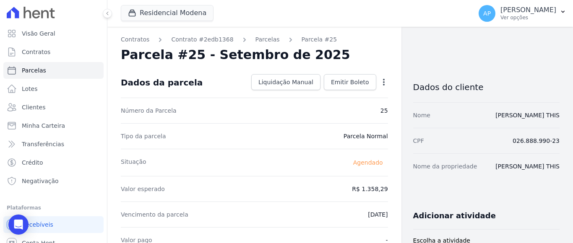
click at [380, 80] on icon "button" at bounding box center [384, 82] width 8 height 8
click at [320, 95] on link "Alterar" at bounding box center [348, 93] width 74 height 15
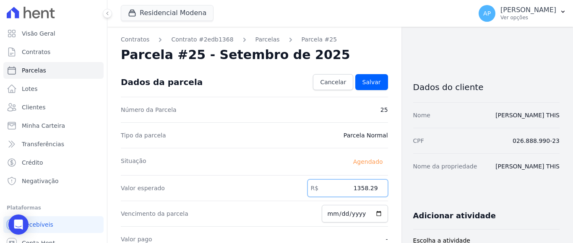
drag, startPoint x: 353, startPoint y: 187, endPoint x: 374, endPoint y: 186, distance: 20.6
click at [374, 186] on input "1358.29" at bounding box center [348, 189] width 81 height 18
type input "1356.30"
click at [364, 83] on span "Salvar" at bounding box center [372, 82] width 18 height 8
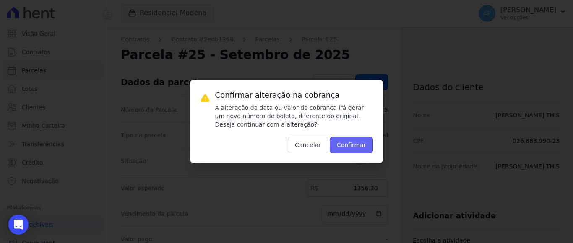
click at [345, 138] on button "Confirmar" at bounding box center [352, 145] width 44 height 16
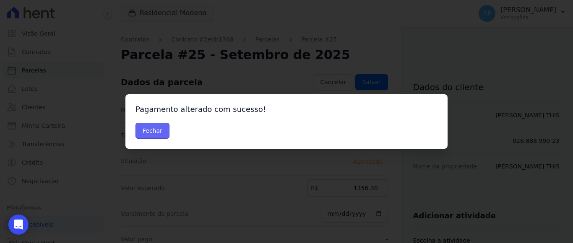
click at [143, 131] on button "Fechar" at bounding box center [153, 131] width 34 height 16
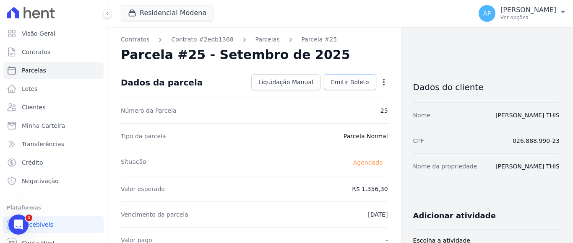
click at [354, 83] on span "Emitir Boleto" at bounding box center [350, 82] width 38 height 8
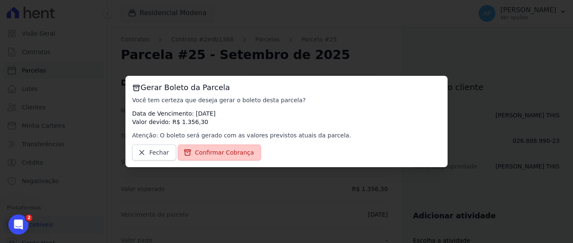
click at [229, 153] on span "Confirmar Cobrança" at bounding box center [224, 153] width 59 height 8
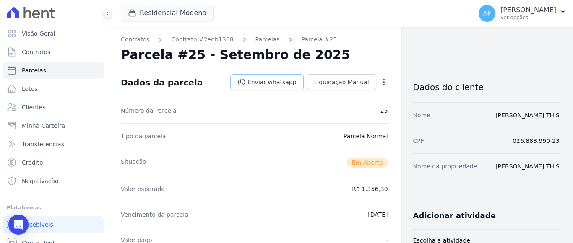
click at [270, 80] on link "Enviar whatsapp" at bounding box center [266, 82] width 73 height 16
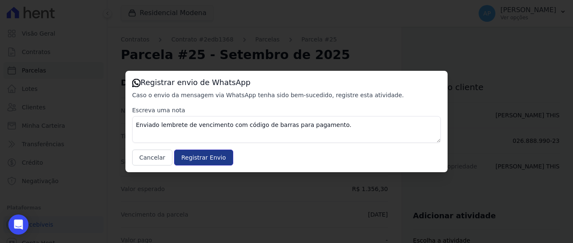
click at [192, 158] on input "Registrar Envio" at bounding box center [203, 158] width 59 height 16
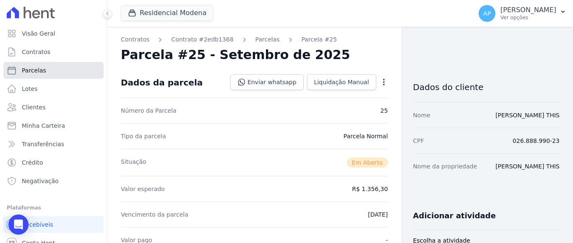
click at [48, 65] on link "Parcelas" at bounding box center [53, 70] width 100 height 17
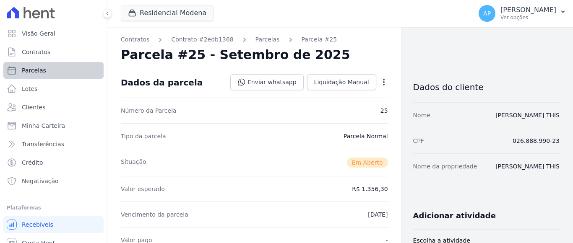
select select
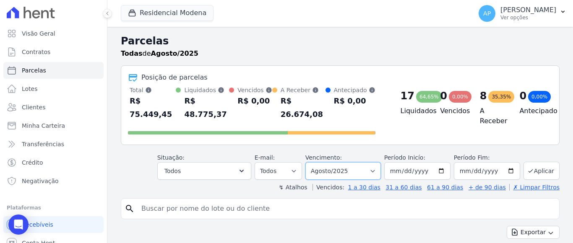
click at [358, 162] on select "[GEOGRAPHIC_DATA] por período ──────── Todos os meses Janeiro/2022 Fevereiro/20…" at bounding box center [343, 171] width 76 height 18
select select "09/2025"
click at [310, 162] on select "[GEOGRAPHIC_DATA] por período ──────── Todos os meses Janeiro/2022 Fevereiro/20…" at bounding box center [343, 171] width 76 height 18
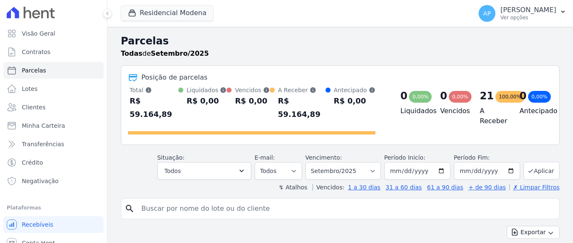
select select
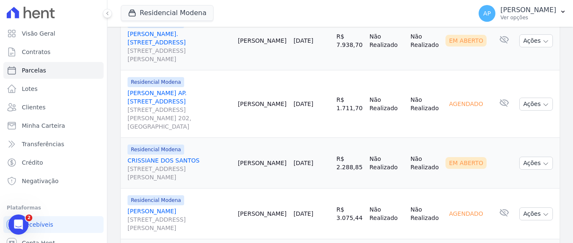
scroll to position [271, 0]
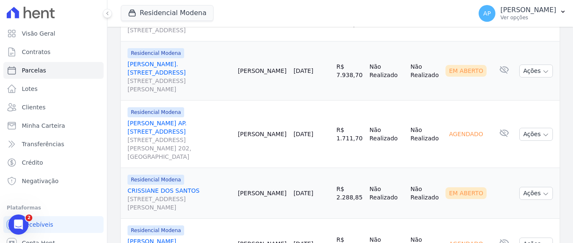
click at [195, 136] on span "[STREET_ADDRESS][PERSON_NAME]" at bounding box center [180, 148] width 104 height 25
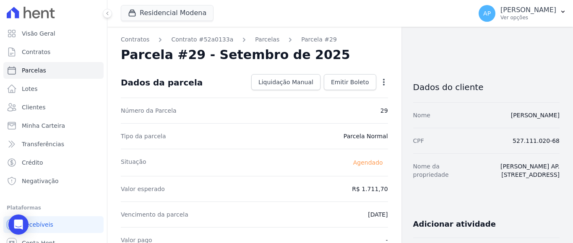
click at [380, 85] on icon "button" at bounding box center [384, 82] width 8 height 8
click at [333, 93] on link "Alterar" at bounding box center [348, 93] width 74 height 15
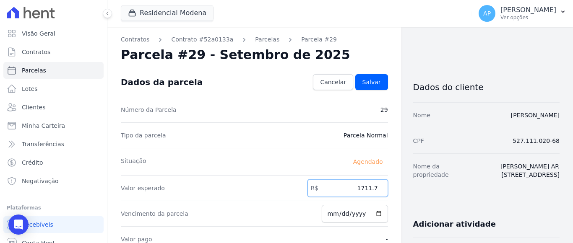
drag, startPoint x: 360, startPoint y: 188, endPoint x: 377, endPoint y: 191, distance: 17.4
click at [377, 191] on input "1711.7" at bounding box center [348, 189] width 81 height 18
type input "1720.60"
click at [370, 83] on span "Salvar" at bounding box center [372, 82] width 18 height 8
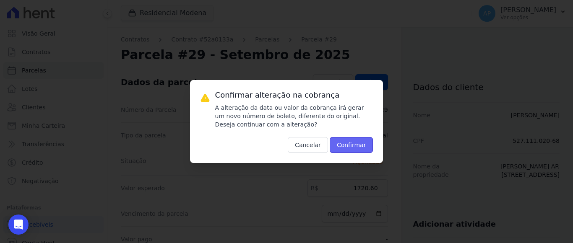
click at [362, 146] on button "Confirmar" at bounding box center [352, 145] width 44 height 16
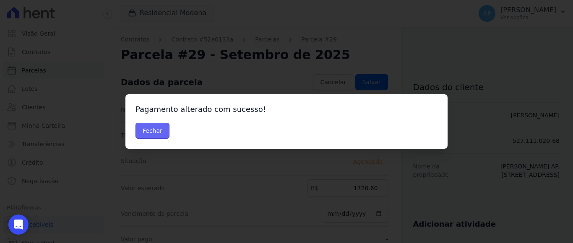
click at [142, 135] on button "Fechar" at bounding box center [153, 131] width 34 height 16
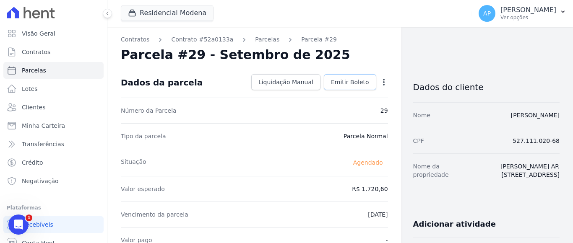
drag, startPoint x: 349, startPoint y: 82, endPoint x: 342, endPoint y: 84, distance: 7.4
click at [348, 82] on span "Emitir Boleto" at bounding box center [350, 82] width 38 height 8
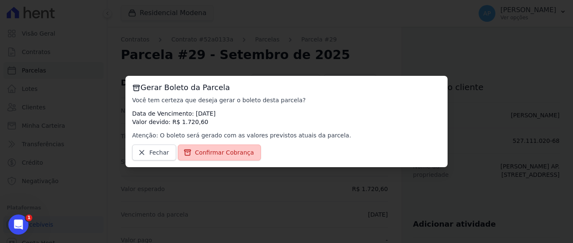
click at [229, 152] on span "Confirmar Cobrança" at bounding box center [224, 153] width 59 height 8
click at [213, 152] on span "Confirmar Cobrança" at bounding box center [224, 153] width 59 height 8
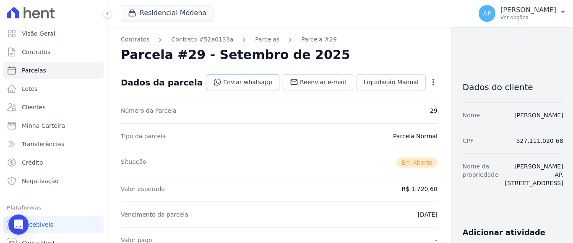
click at [244, 86] on link "Enviar whatsapp" at bounding box center [242, 82] width 73 height 16
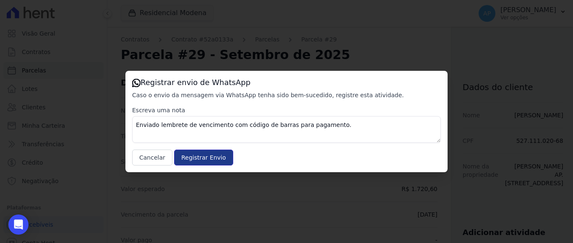
click at [196, 154] on input "Registrar Envio" at bounding box center [203, 158] width 59 height 16
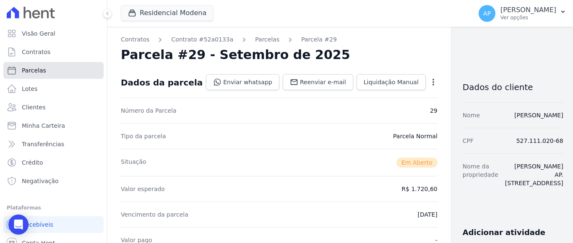
click at [44, 67] on link "Parcelas" at bounding box center [53, 70] width 100 height 17
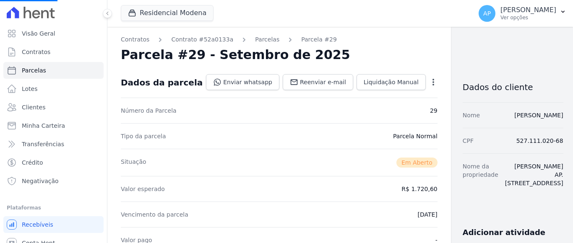
select select
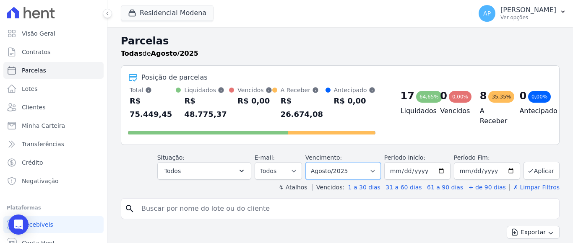
click at [353, 162] on select "Filtrar por período ──────── Todos os meses Janeiro/2022 Fevereiro/2022 Março/2…" at bounding box center [343, 171] width 76 height 18
select select "09/2025"
click at [310, 162] on select "Filtrar por período ──────── Todos os meses Janeiro/2022 Fevereiro/2022 Março/2…" at bounding box center [343, 171] width 76 height 18
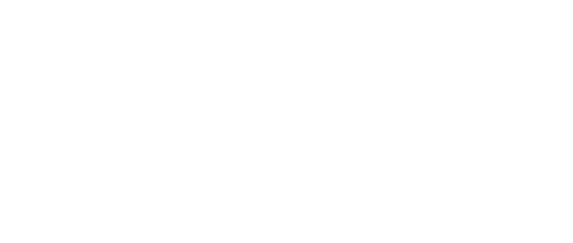
select select
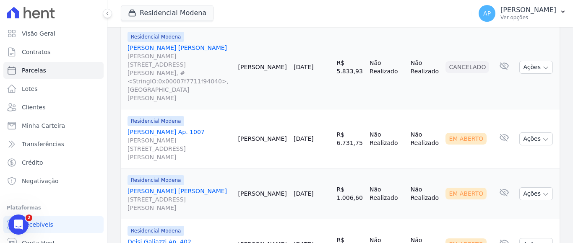
scroll to position [1236, 0]
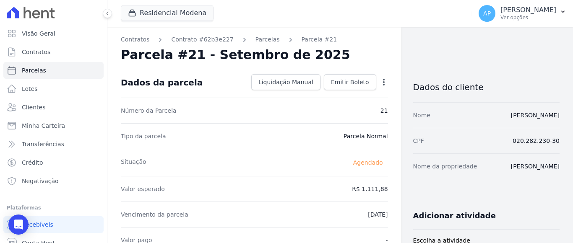
click at [380, 81] on icon "button" at bounding box center [384, 82] width 8 height 8
click at [327, 95] on link "Alterar" at bounding box center [348, 93] width 74 height 15
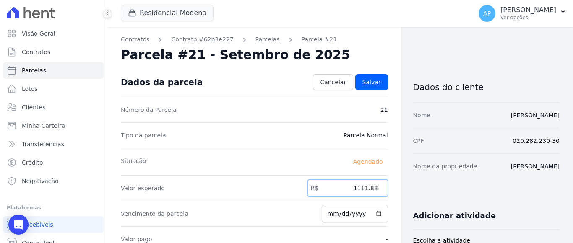
drag, startPoint x: 354, startPoint y: 188, endPoint x: 373, endPoint y: 167, distance: 27.9
click at [378, 183] on input "1111.88" at bounding box center [348, 189] width 81 height 18
click at [304, 123] on div "Tipo da parcela Parcela Normal" at bounding box center [254, 136] width 267 height 26
click at [314, 122] on div "Número da Parcela 21" at bounding box center [254, 110] width 267 height 26
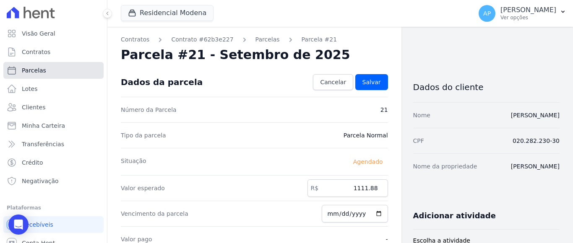
click at [37, 73] on span "Parcelas" at bounding box center [34, 70] width 24 height 8
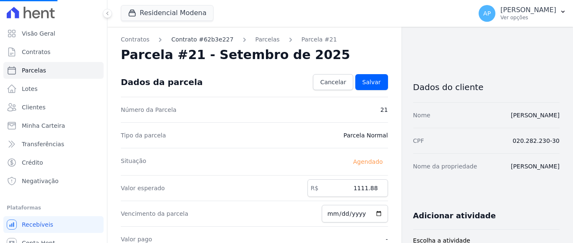
select select
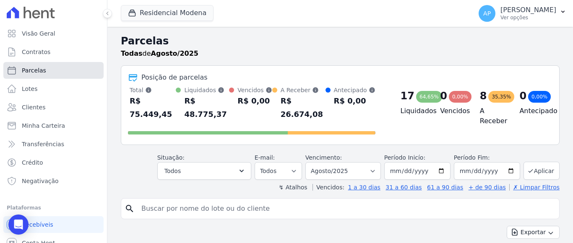
drag, startPoint x: 30, startPoint y: 69, endPoint x: 37, endPoint y: 65, distance: 8.1
click at [30, 69] on span "Parcelas" at bounding box center [34, 70] width 24 height 8
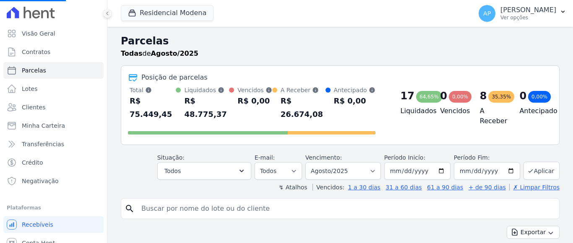
select select
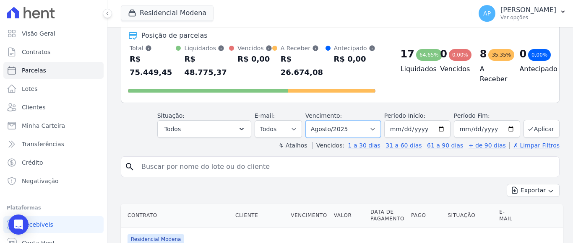
click at [354, 120] on select "Filtrar por período ──────── Todos os meses Janeiro/2022 Fevereiro/2022 Março/2…" at bounding box center [343, 129] width 76 height 18
select select "09/2025"
click at [310, 120] on select "Filtrar por período ──────── Todos os meses Janeiro/2022 Fevereiro/2022 Março/2…" at bounding box center [343, 129] width 76 height 18
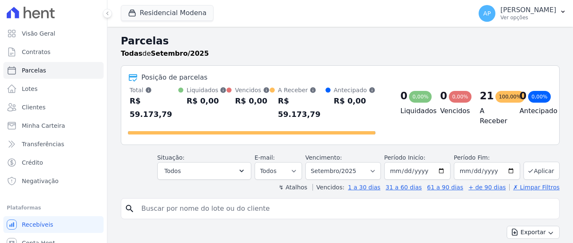
select select
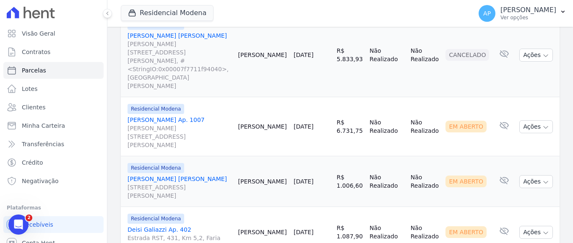
scroll to position [1236, 0]
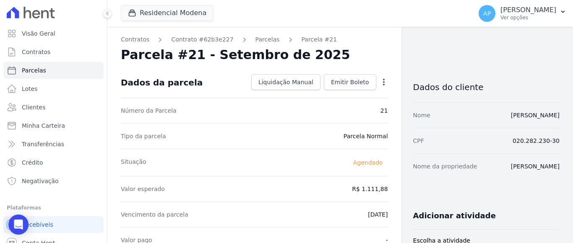
click at [380, 81] on icon "button" at bounding box center [384, 82] width 8 height 8
click at [333, 94] on link "Alterar" at bounding box center [348, 93] width 74 height 15
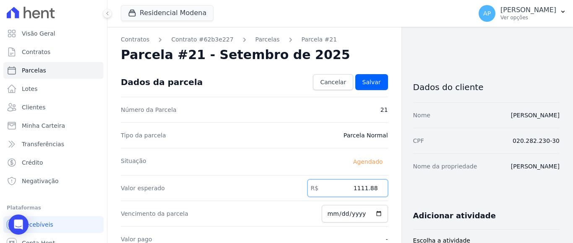
drag, startPoint x: 353, startPoint y: 186, endPoint x: 378, endPoint y: 186, distance: 24.8
click at [378, 186] on input "1111.88" at bounding box center [348, 189] width 81 height 18
type input "1120.75"
click at [375, 86] on span "Salvar" at bounding box center [372, 82] width 18 height 8
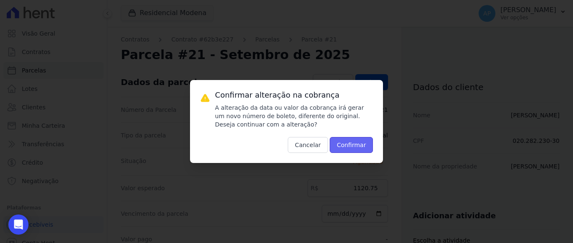
click at [336, 146] on button "Confirmar" at bounding box center [352, 145] width 44 height 16
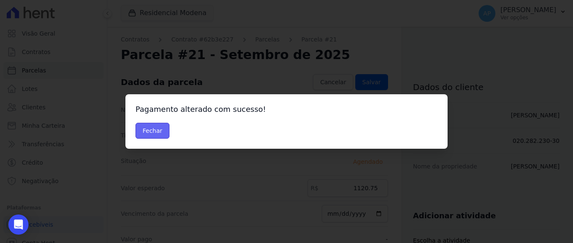
click at [150, 132] on button "Fechar" at bounding box center [153, 131] width 34 height 16
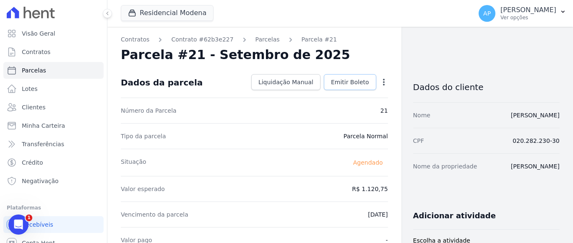
click at [356, 81] on span "Emitir Boleto" at bounding box center [350, 82] width 38 height 8
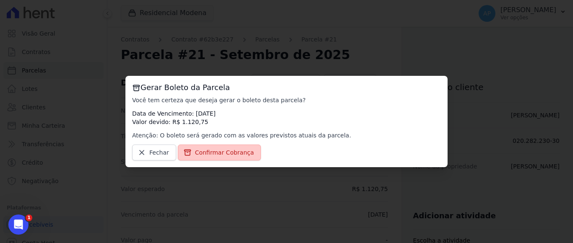
click at [213, 151] on span "Confirmar Cobrança" at bounding box center [224, 153] width 59 height 8
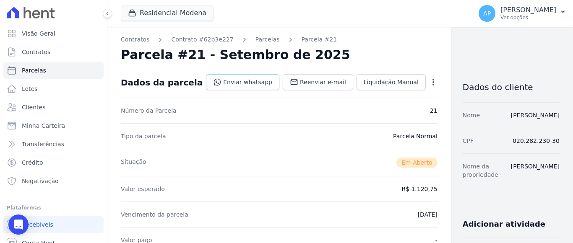
click at [232, 85] on link "Enviar whatsapp" at bounding box center [242, 82] width 73 height 16
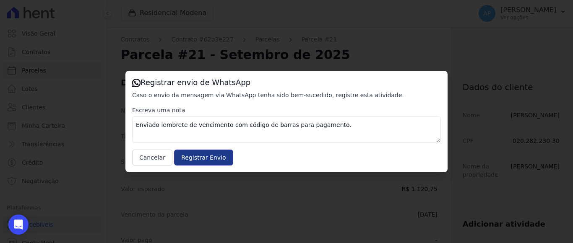
click at [202, 155] on input "Registrar Envio" at bounding box center [203, 158] width 59 height 16
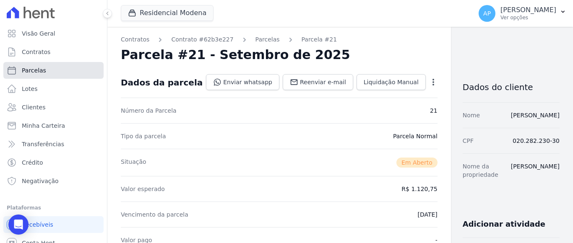
click at [42, 72] on span "Parcelas" at bounding box center [34, 70] width 24 height 8
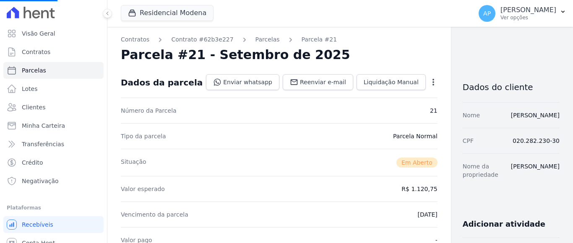
select select
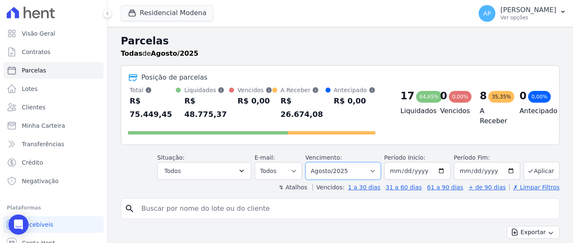
click at [350, 162] on select "Filtrar por período ──────── Todos os meses Janeiro/2022 Fevereiro/2022 Março/2…" at bounding box center [343, 171] width 76 height 18
select select "09/2025"
click at [310, 162] on select "Filtrar por período ──────── Todos os meses Janeiro/2022 Fevereiro/2022 Março/2…" at bounding box center [343, 171] width 76 height 18
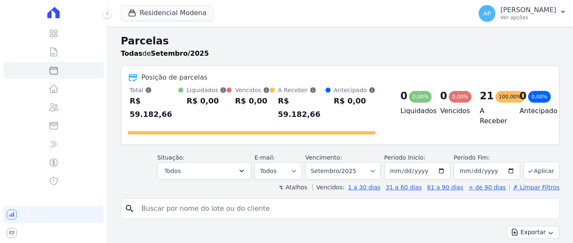
select select
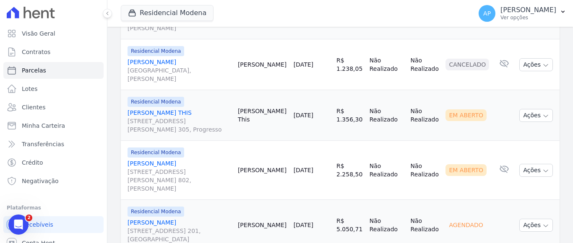
scroll to position [755, 0]
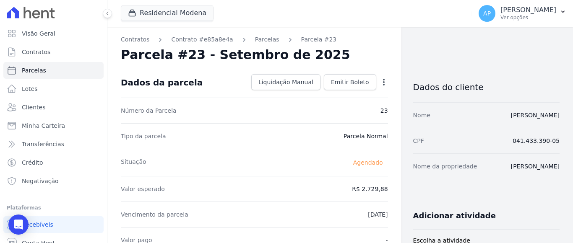
click at [380, 81] on icon "button" at bounding box center [384, 82] width 8 height 8
click at [331, 95] on link "Alterar" at bounding box center [348, 93] width 74 height 15
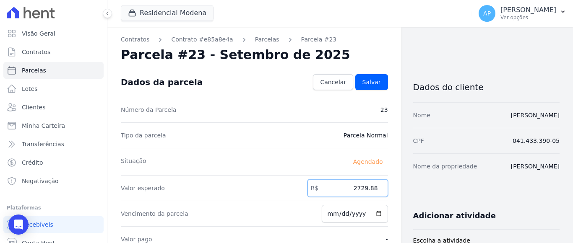
drag, startPoint x: 354, startPoint y: 187, endPoint x: 376, endPoint y: 182, distance: 22.7
click at [376, 182] on input "2729.88" at bounding box center [348, 189] width 81 height 18
type input "2741.75"
click at [373, 78] on link "Salvar" at bounding box center [371, 82] width 33 height 16
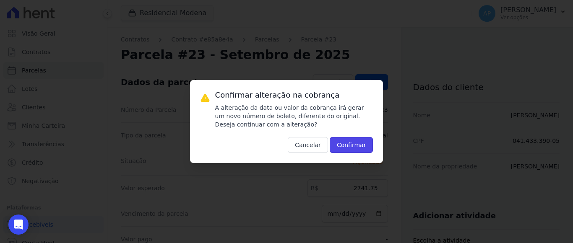
drag, startPoint x: 353, startPoint y: 145, endPoint x: 358, endPoint y: 137, distance: 9.2
click at [355, 141] on button "Confirmar" at bounding box center [352, 145] width 44 height 16
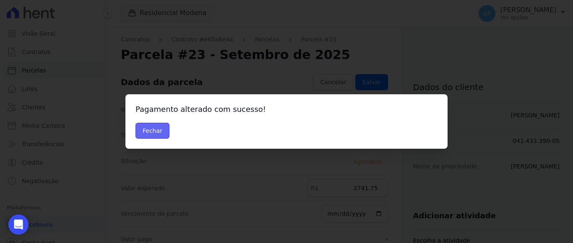
click at [157, 130] on button "Fechar" at bounding box center [153, 131] width 34 height 16
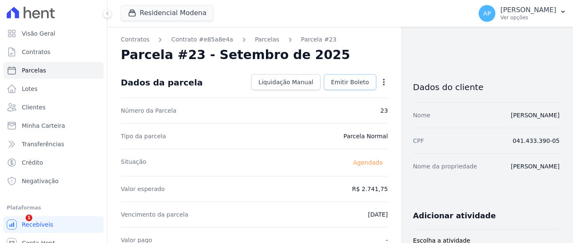
click at [353, 83] on span "Emitir Boleto" at bounding box center [350, 82] width 38 height 8
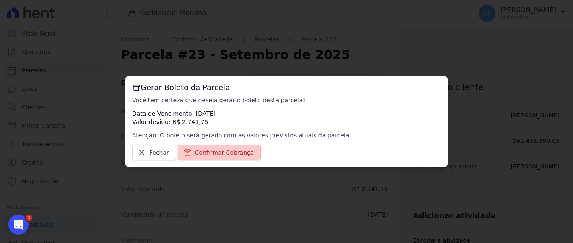
click at [210, 151] on span "Confirmar Cobrança" at bounding box center [224, 153] width 59 height 8
click at [224, 150] on span "Confirmar Cobrança" at bounding box center [224, 153] width 59 height 8
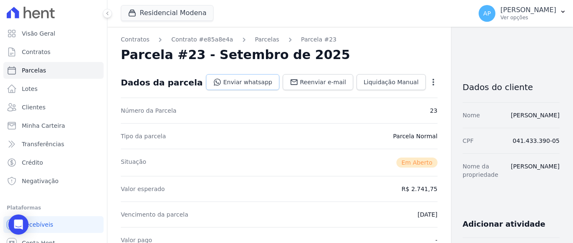
click at [233, 82] on link "Enviar whatsapp" at bounding box center [242, 82] width 73 height 16
